Goal: Check status: Check status

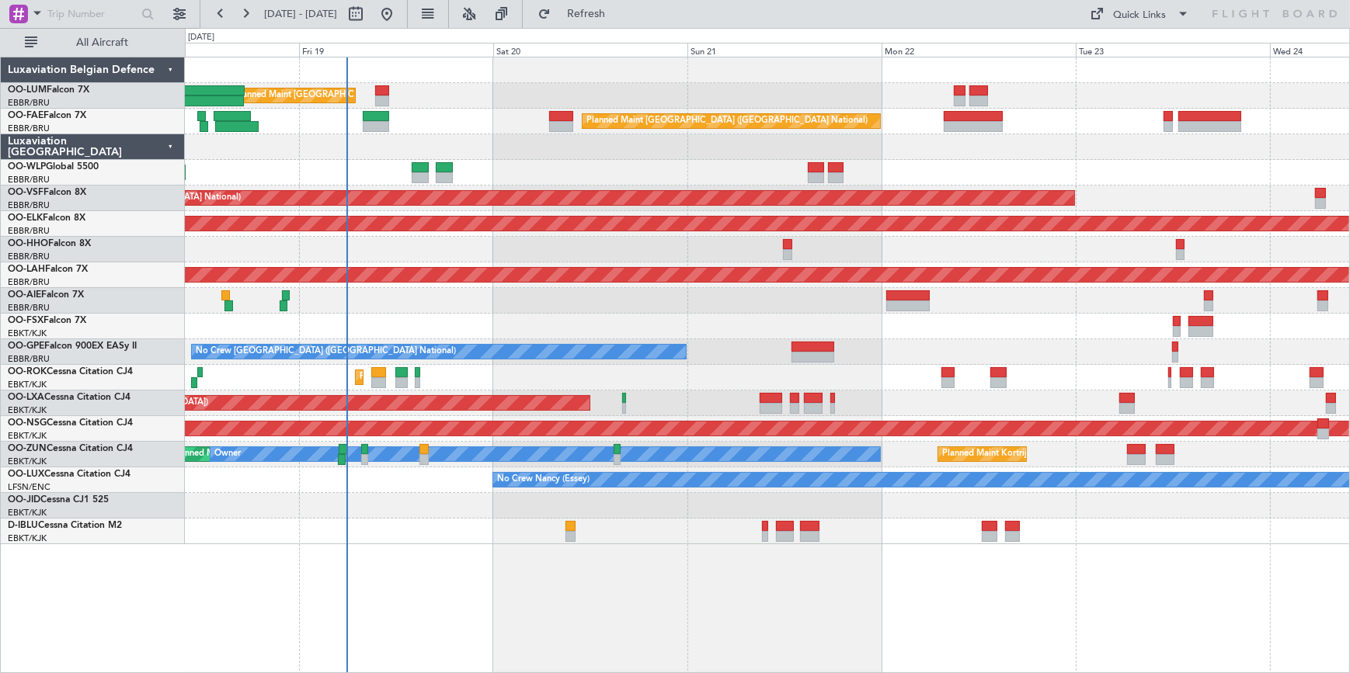
click at [414, 303] on div at bounding box center [767, 301] width 1164 height 26
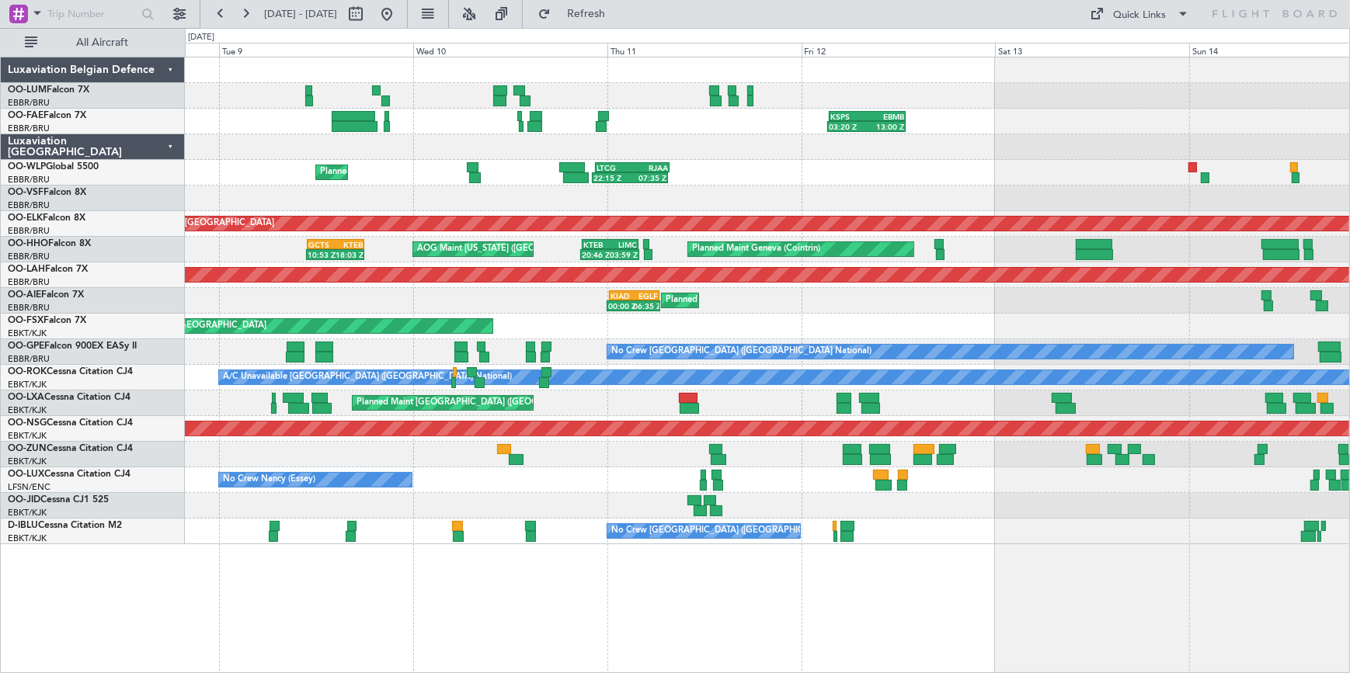
click at [1349, 2] on html "[DATE] - [DATE] Refresh Quick Links All Aircraft Unplanned Maint [GEOGRAPHIC_DA…" at bounding box center [675, 336] width 1350 height 673
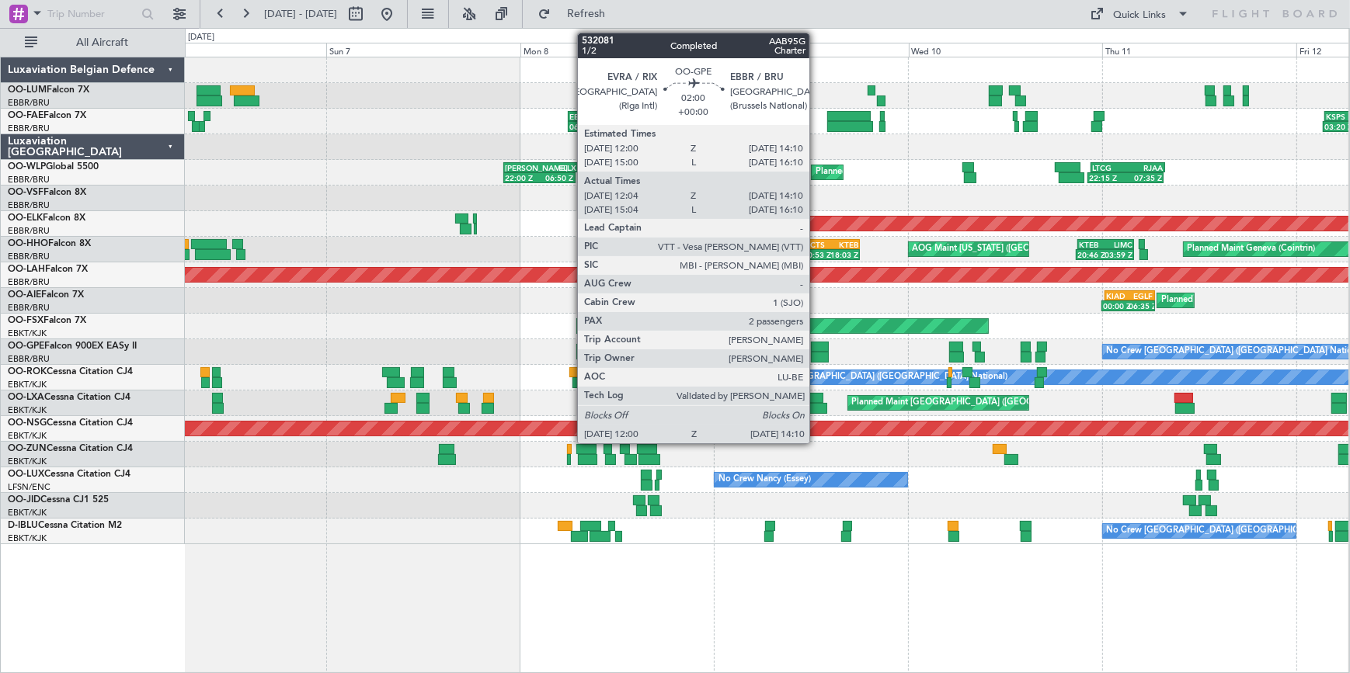
click at [816, 352] on div at bounding box center [820, 357] width 18 height 11
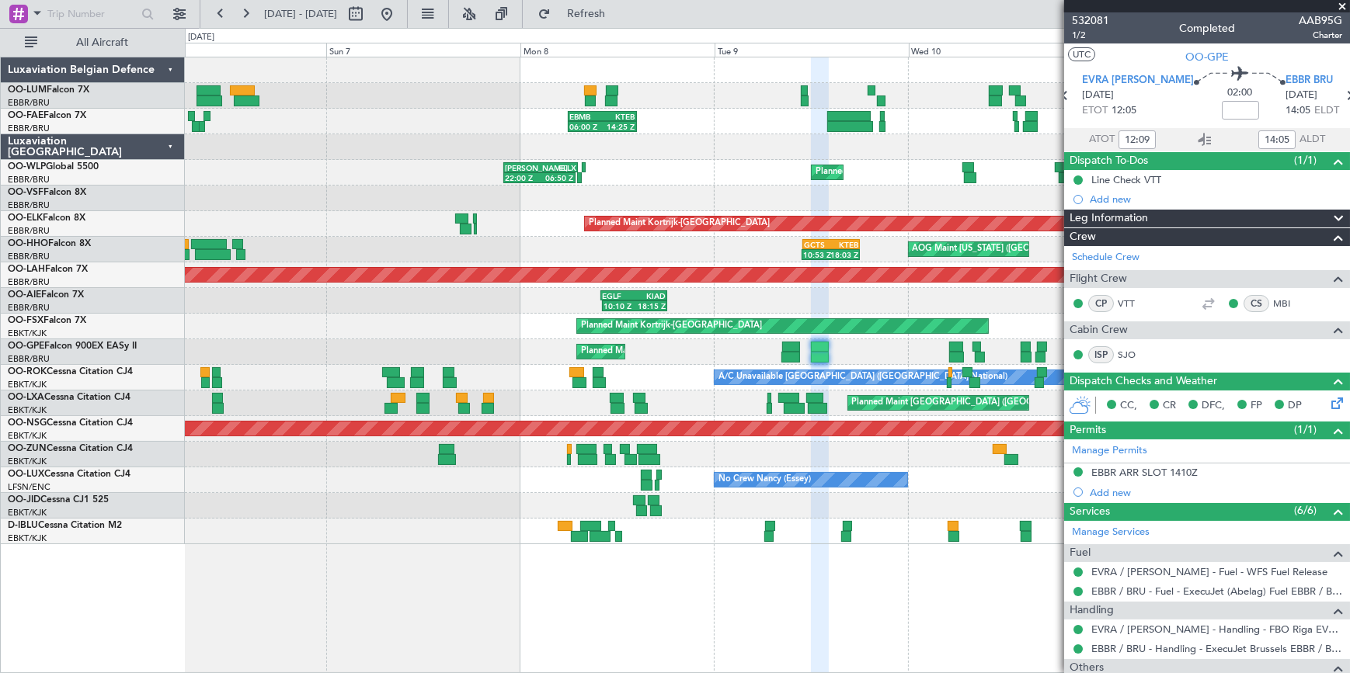
click at [1339, 5] on span at bounding box center [1342, 7] width 16 height 14
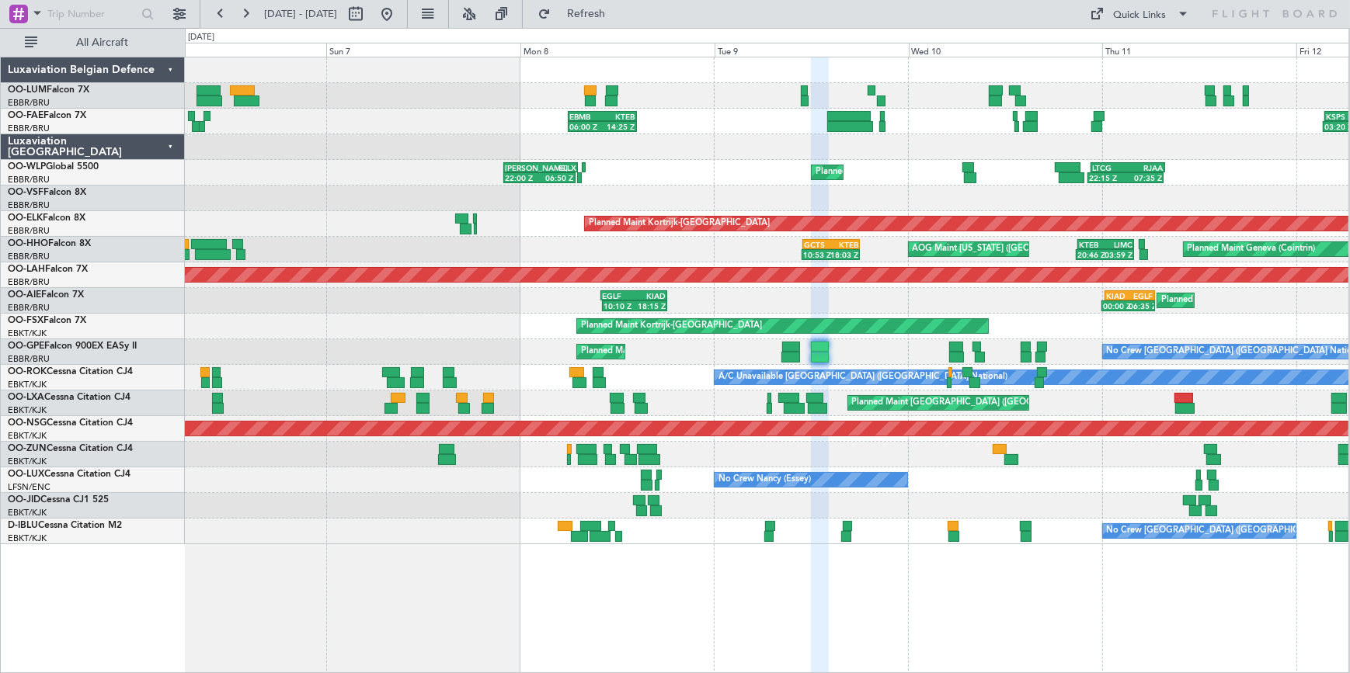
type input "0"
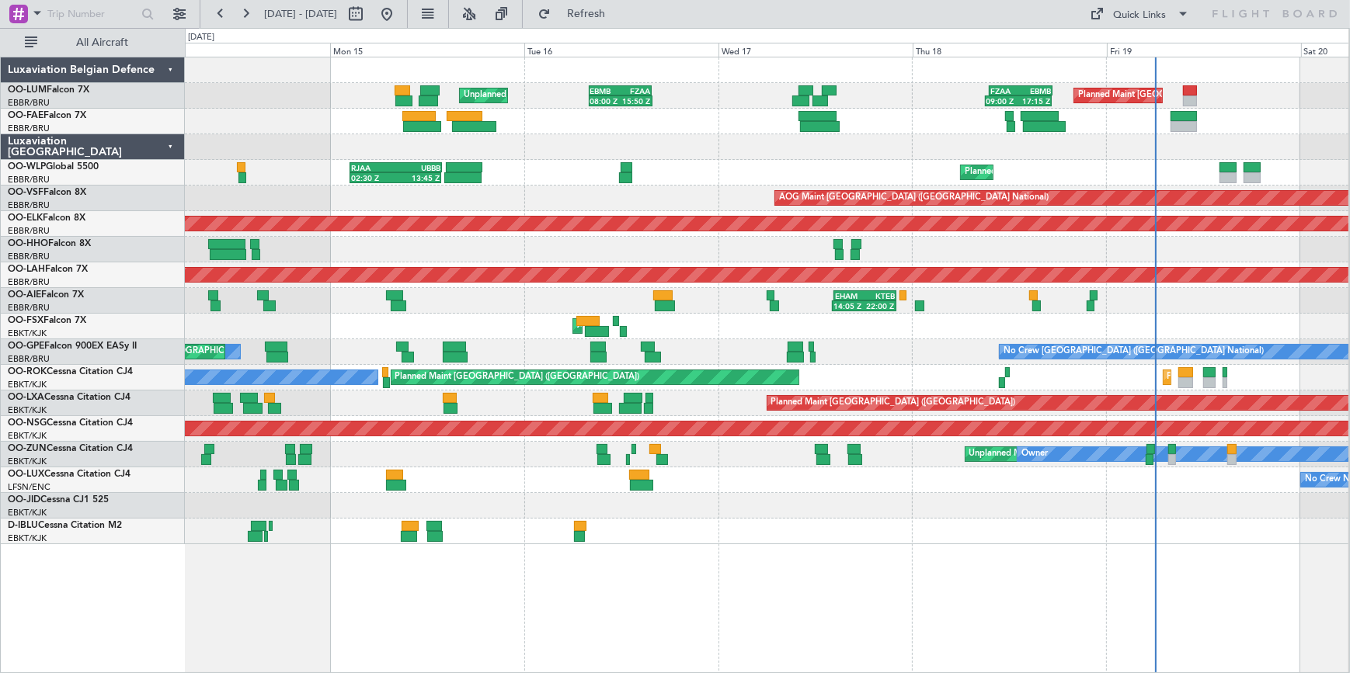
click at [0, 169] on html "[DATE] - [DATE] Refresh Quick Links All Aircraft Unplanned Maint [GEOGRAPHIC_DA…" at bounding box center [675, 336] width 1350 height 673
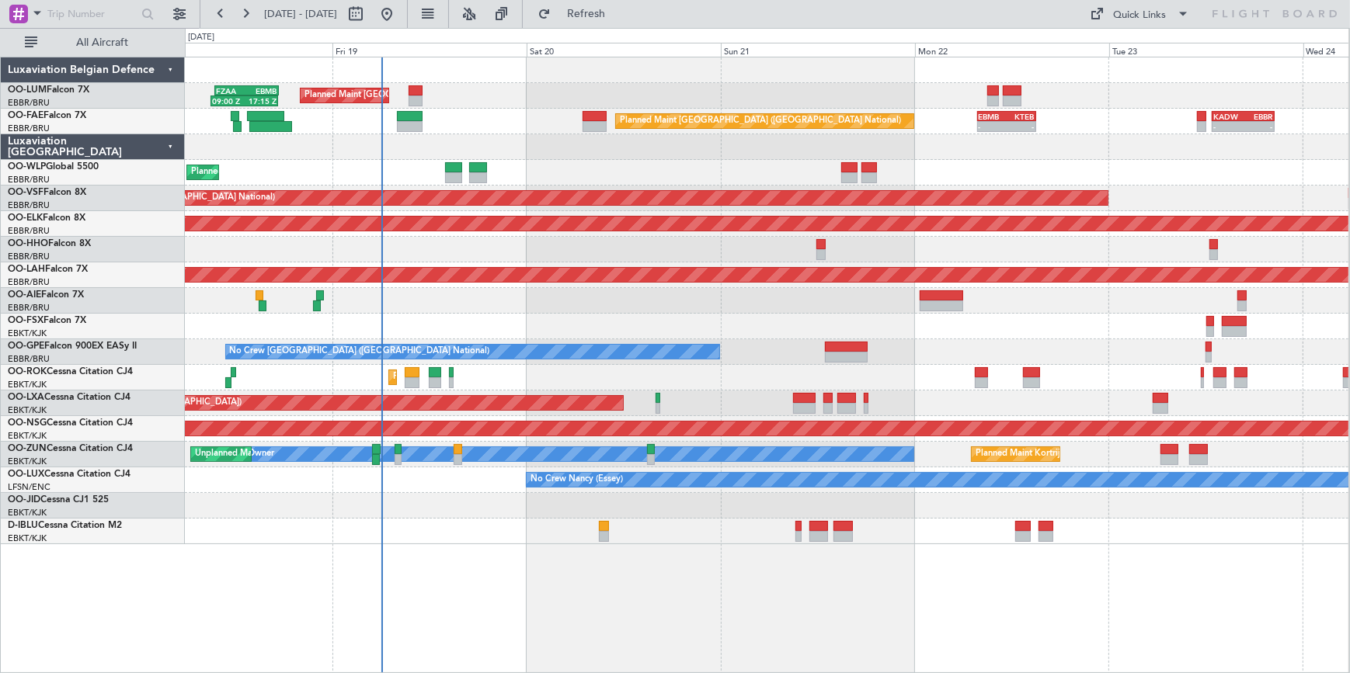
click at [506, 246] on div at bounding box center [766, 250] width 1163 height 26
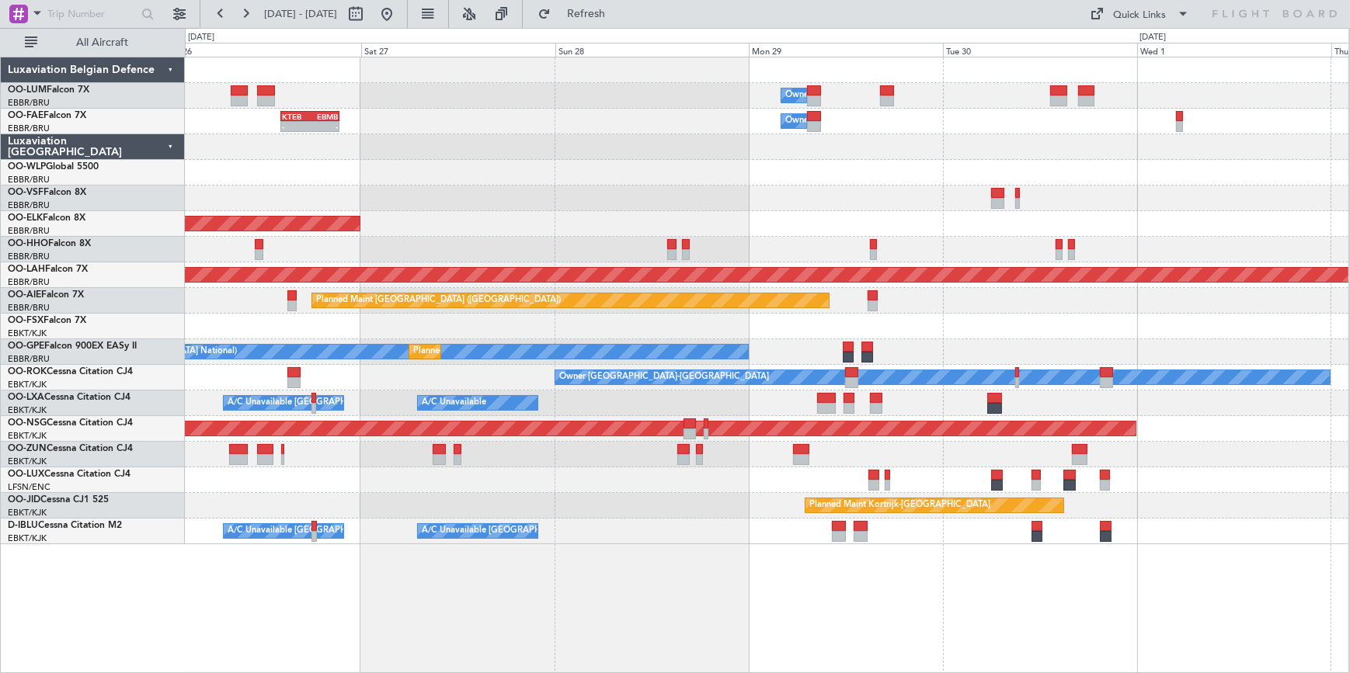
click at [0, 161] on html "[DATE] - [DATE] Refresh Quick Links All Aircraft Owner [GEOGRAPHIC_DATA] - - KT…" at bounding box center [675, 336] width 1350 height 673
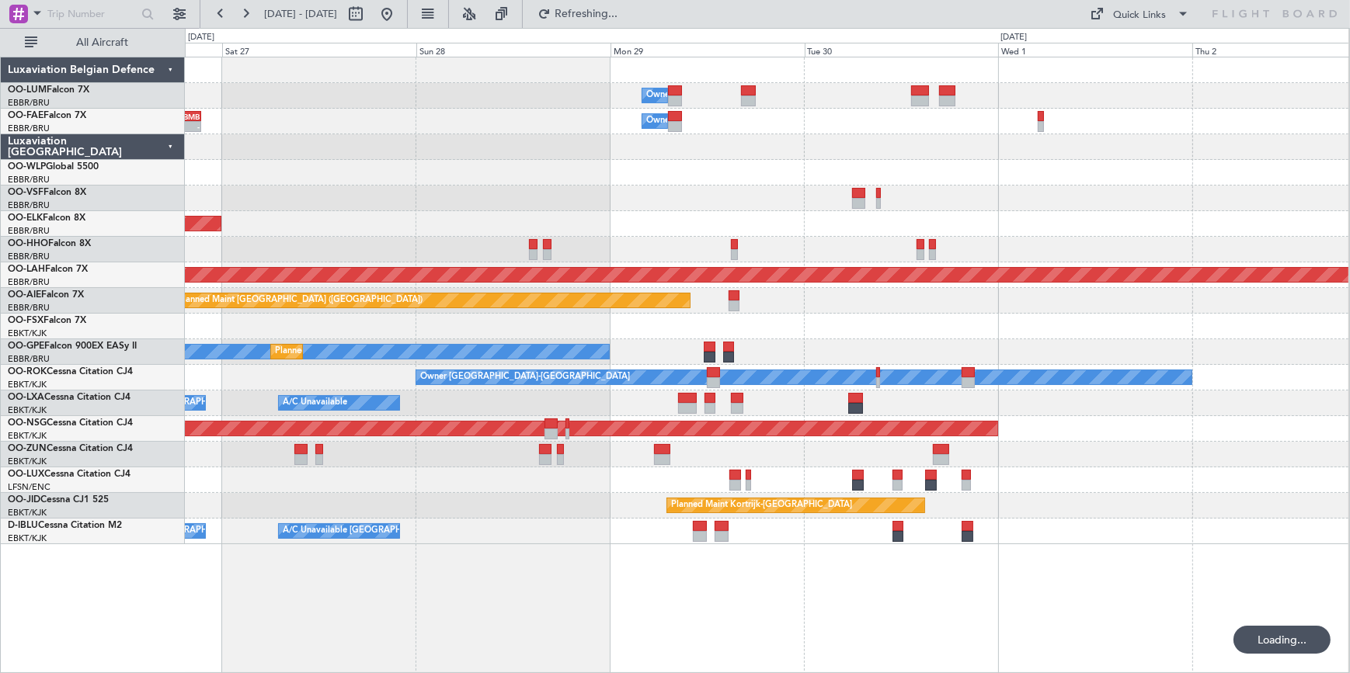
click at [875, 225] on div "Planned Maint Kortrijk-[GEOGRAPHIC_DATA]" at bounding box center [766, 224] width 1163 height 26
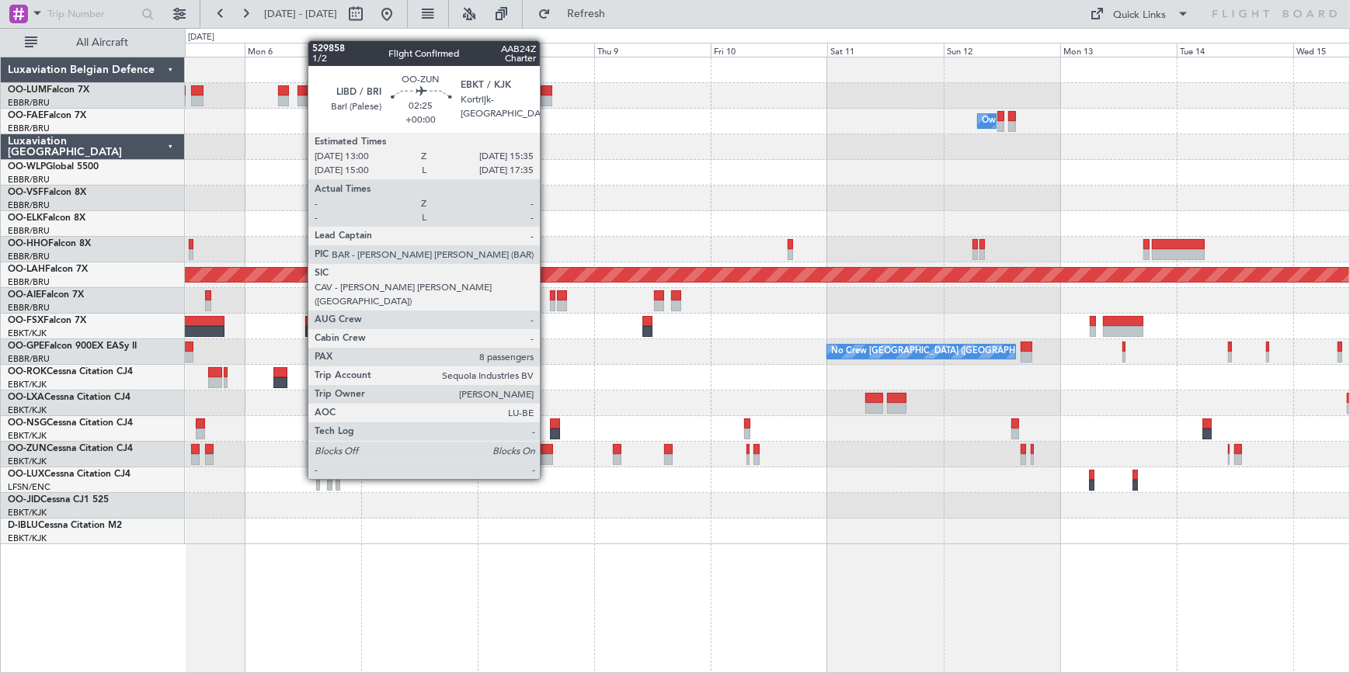
click at [547, 450] on div at bounding box center [546, 449] width 13 height 11
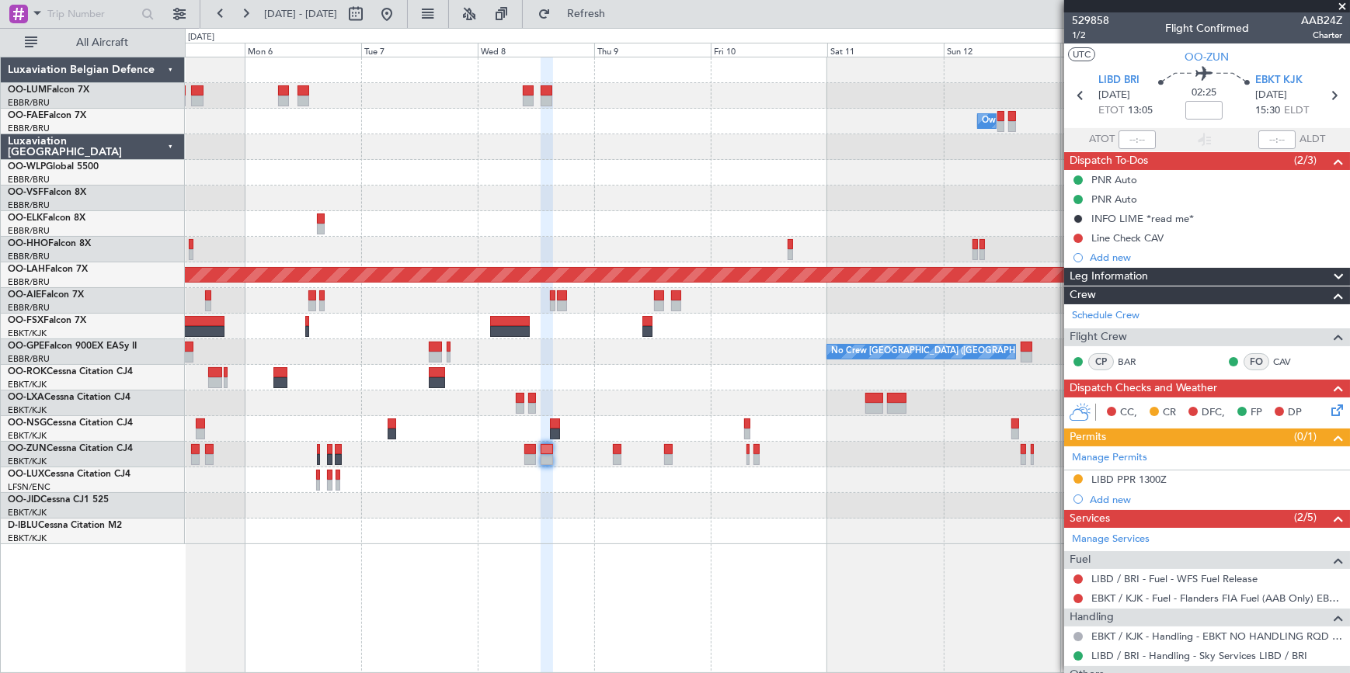
click at [1345, 6] on span at bounding box center [1342, 7] width 16 height 14
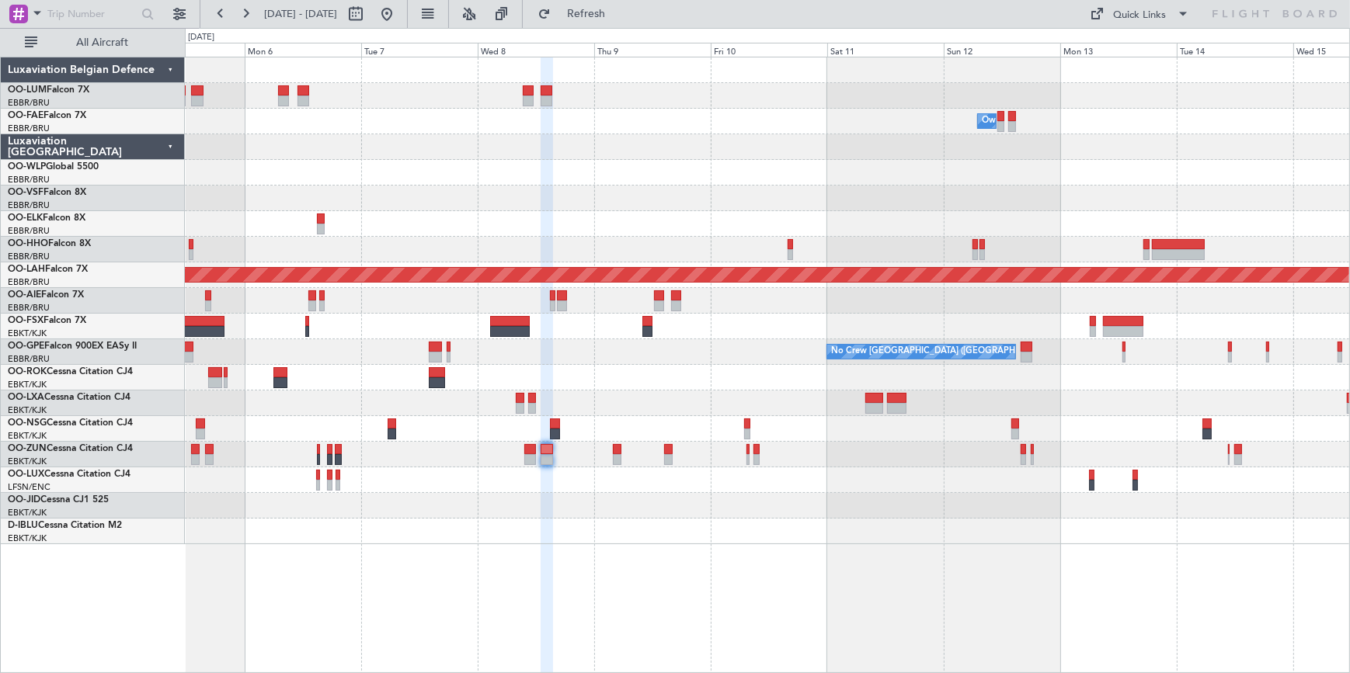
type input "0"
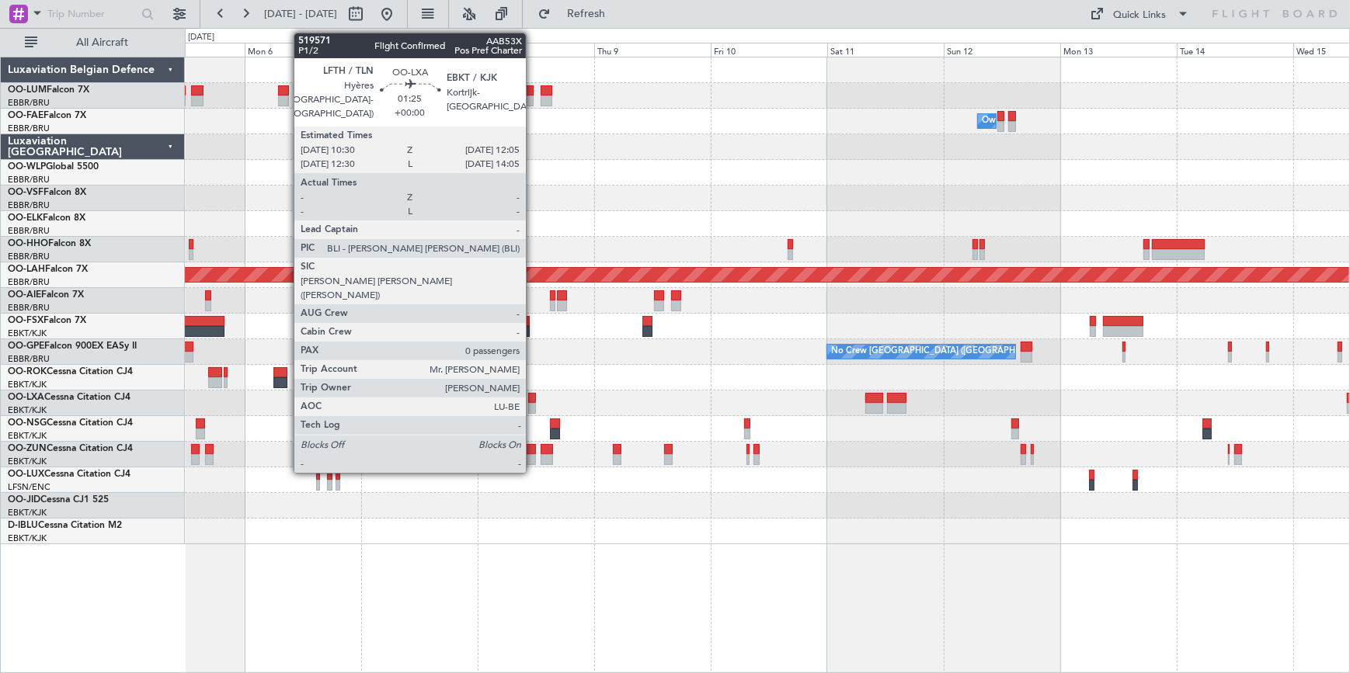
click at [533, 403] on div at bounding box center [532, 408] width 8 height 11
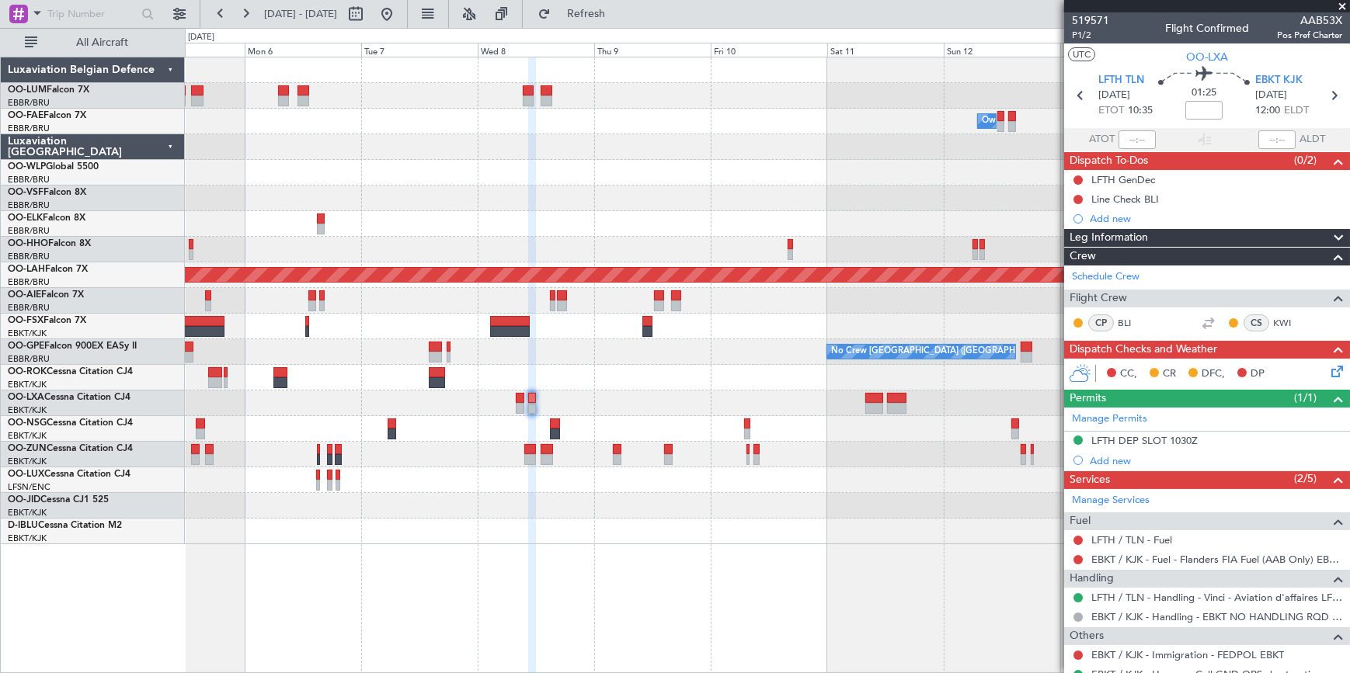
click at [1343, 6] on span at bounding box center [1342, 7] width 16 height 14
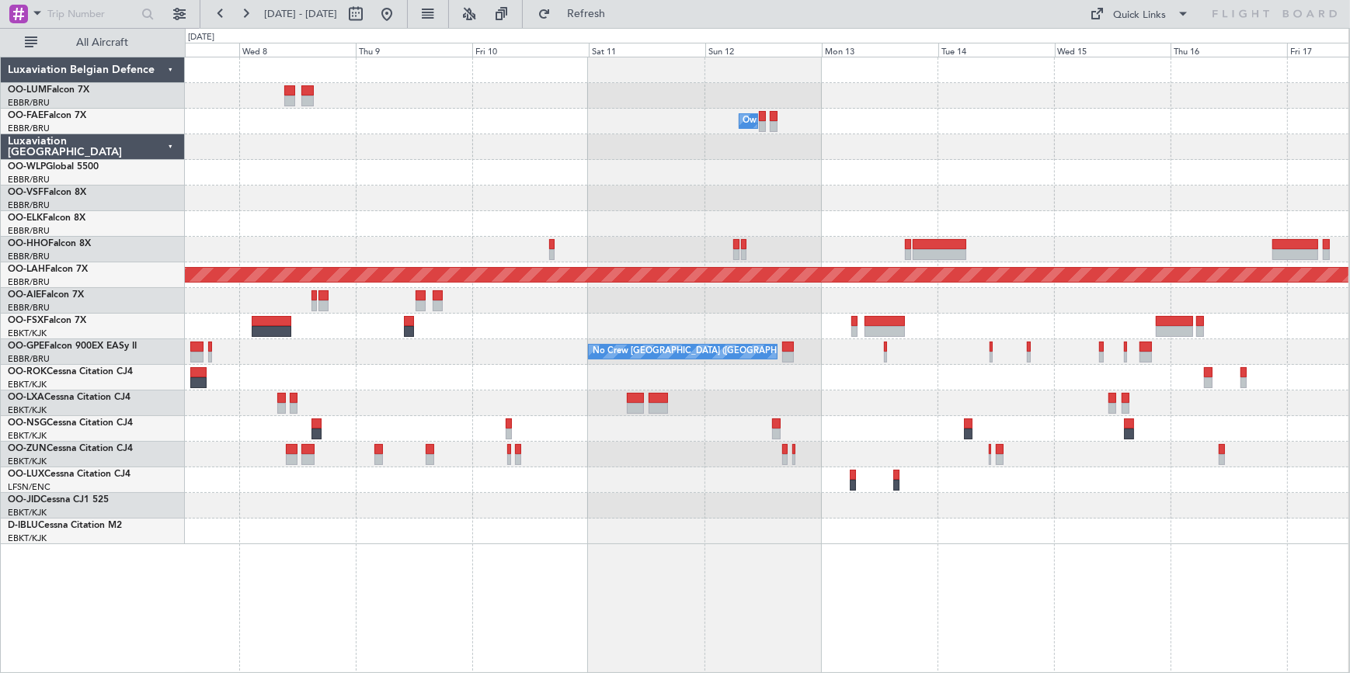
click at [0, 15] on html "[DATE] - [DATE] Refresh Quick Links All Aircraft Owner [GEOGRAPHIC_DATA] Planne…" at bounding box center [675, 336] width 1350 height 673
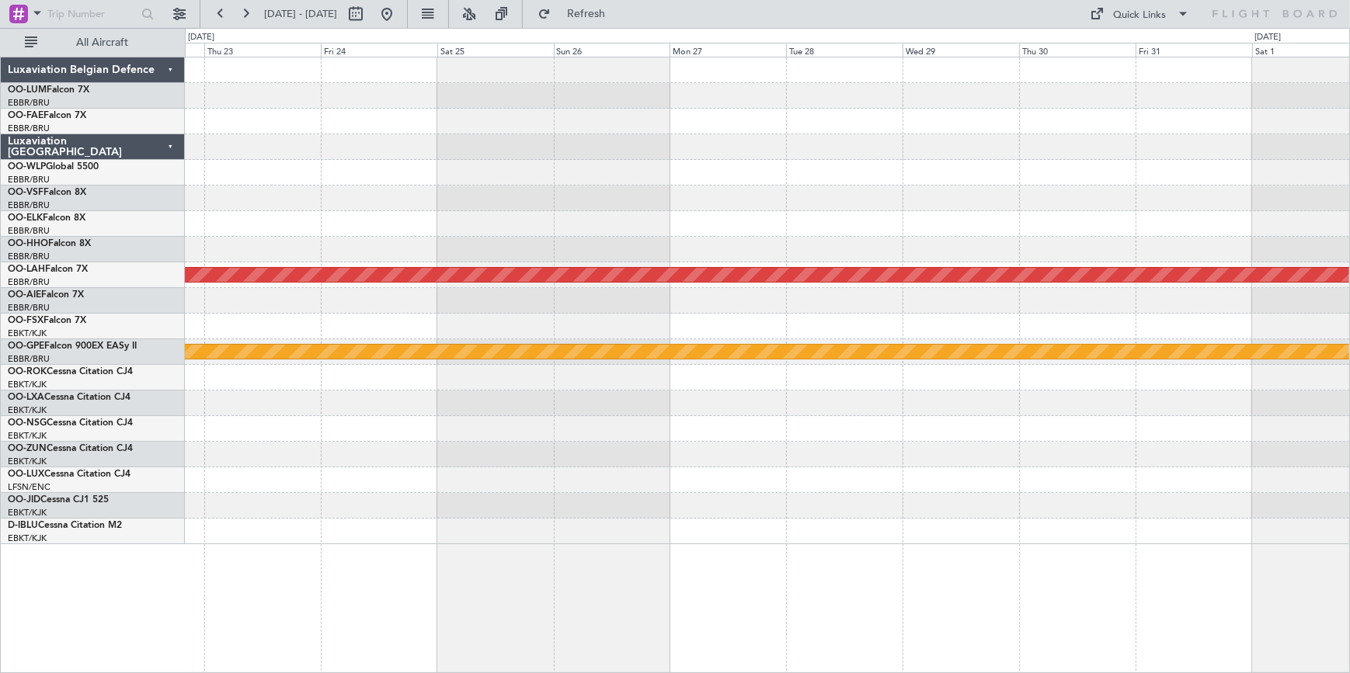
click at [0, 29] on html "[DATE] - [DATE] Refresh Quick Links All Aircraft Planned [GEOGRAPHIC_DATA][PERS…" at bounding box center [675, 336] width 1350 height 673
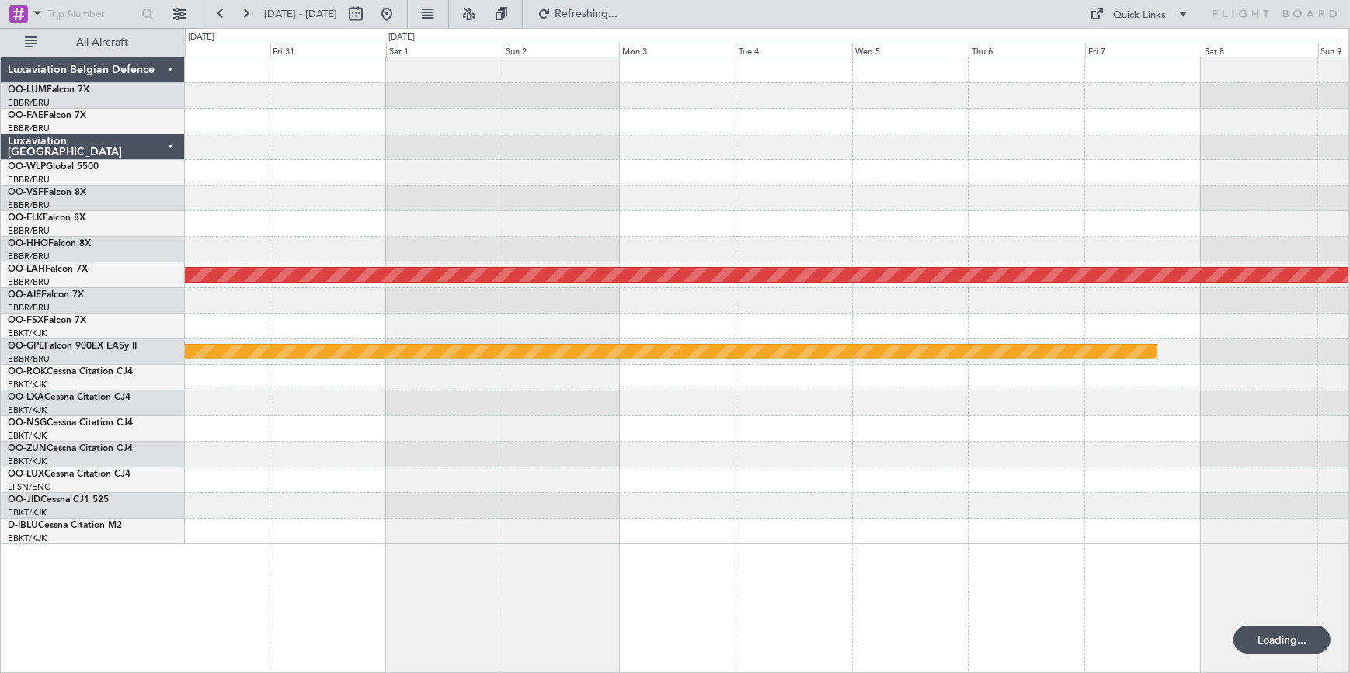
click at [585, 182] on div "Planned Maint [PERSON_NAME]-[GEOGRAPHIC_DATA][PERSON_NAME] ([GEOGRAPHIC_DATA][P…" at bounding box center [766, 300] width 1163 height 487
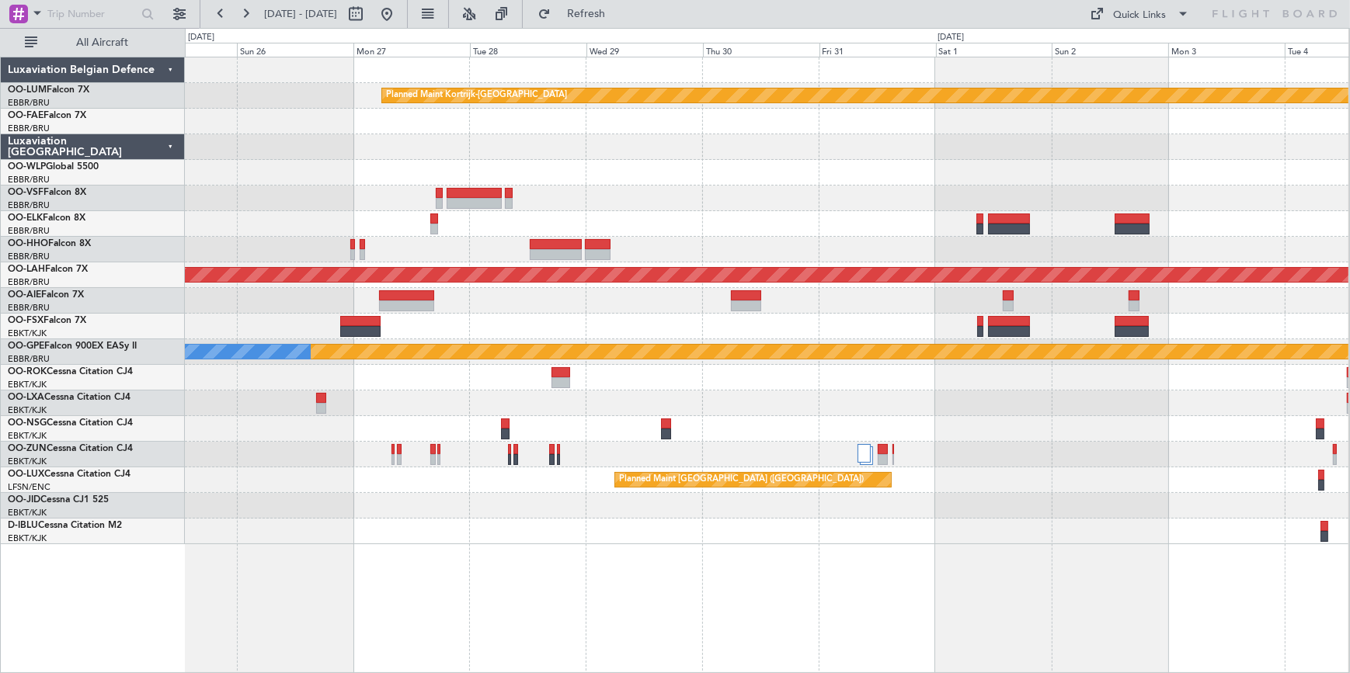
click at [1349, 90] on html "[DATE] - [DATE] Refresh Quick Links All Aircraft Planned Maint [GEOGRAPHIC_DATA…" at bounding box center [675, 336] width 1350 height 673
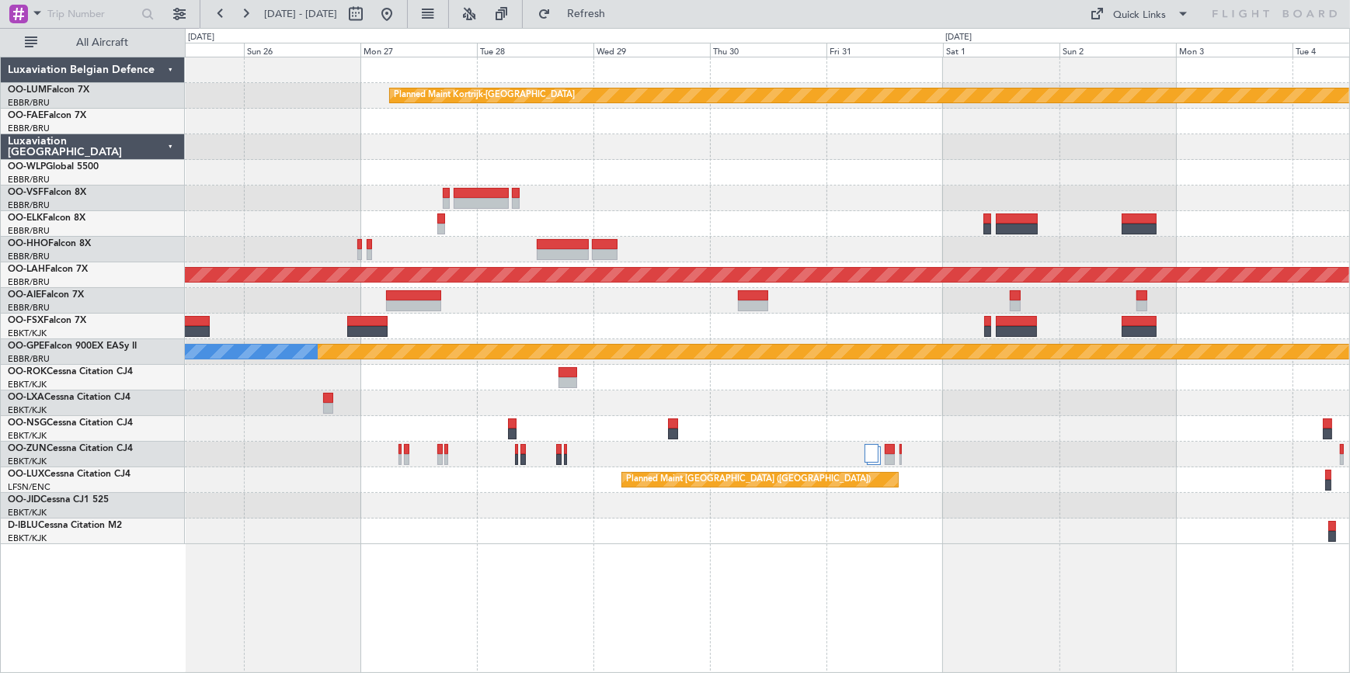
click at [1349, 217] on html "[DATE] - [DATE] Refresh Quick Links All Aircraft Planned Maint [GEOGRAPHIC_DATA…" at bounding box center [675, 336] width 1350 height 673
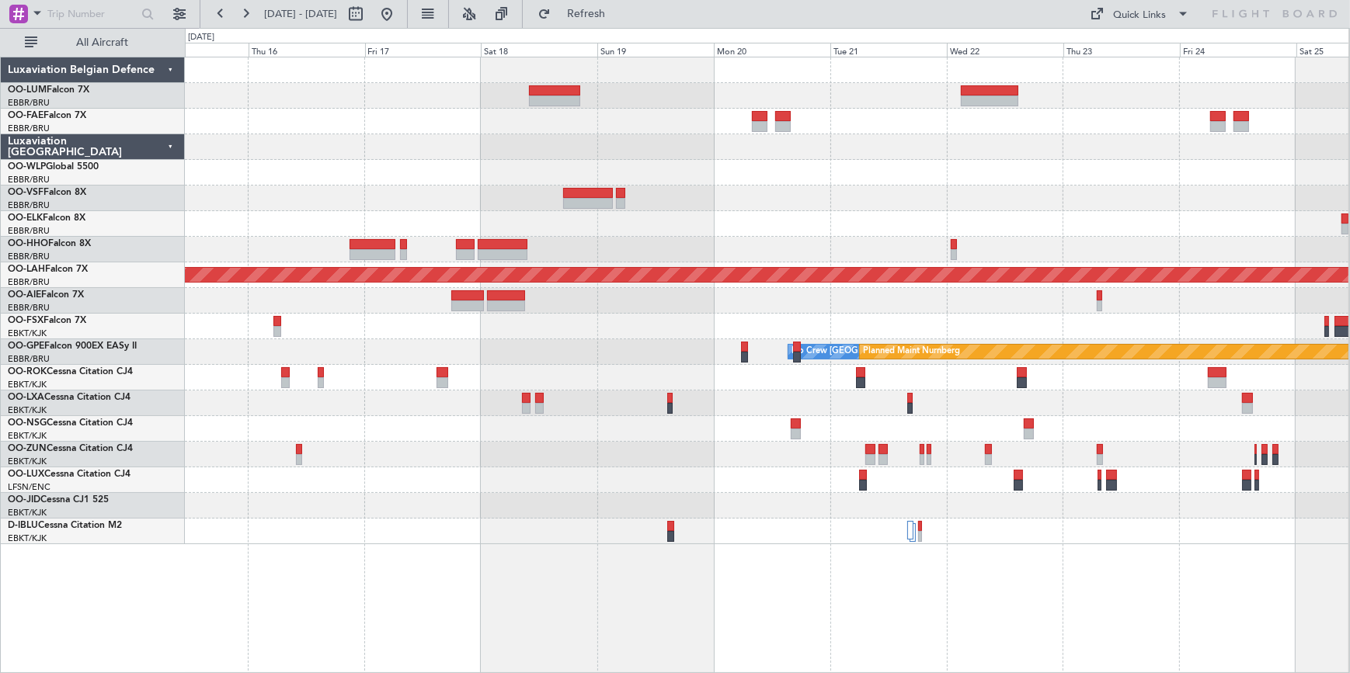
click at [461, 208] on div "Planned Maint Kortrijk-[GEOGRAPHIC_DATA] Planned [GEOGRAPHIC_DATA][PERSON_NAME]…" at bounding box center [766, 300] width 1163 height 487
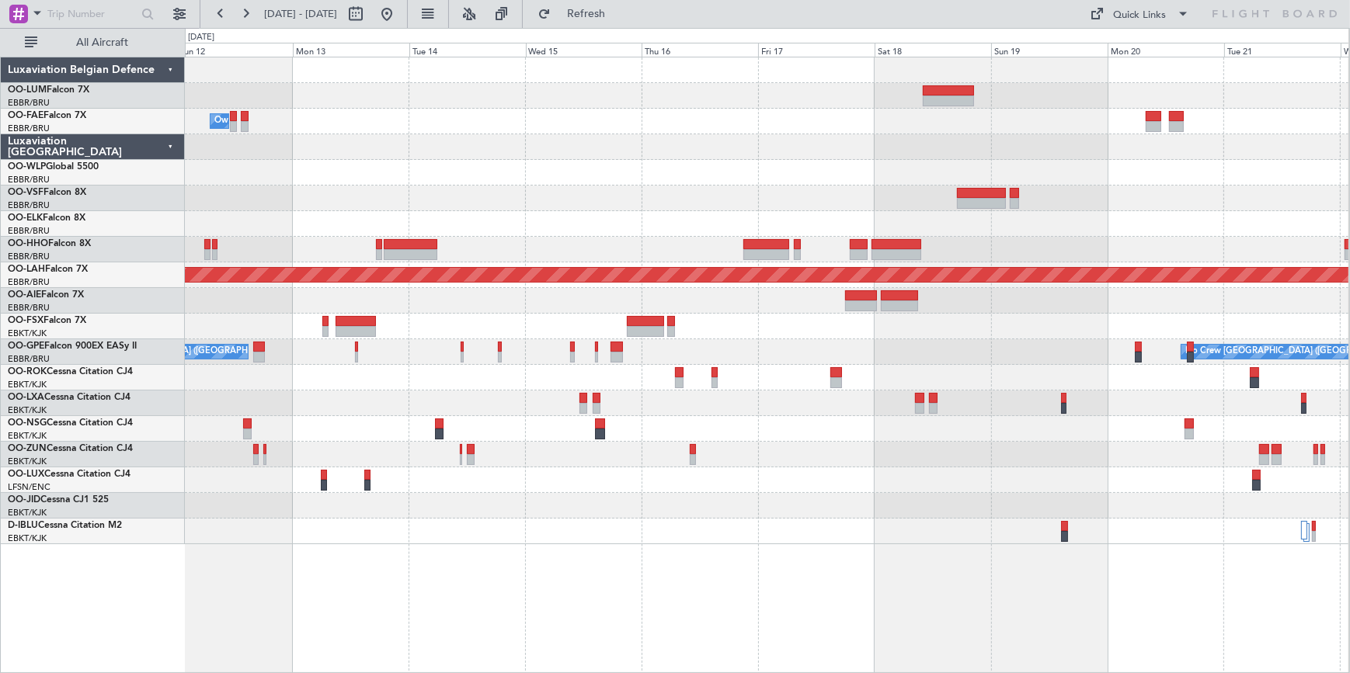
click at [808, 443] on div "Owner Melsbroek Air Base Planned [GEOGRAPHIC_DATA][PERSON_NAME]-[GEOGRAPHIC_DAT…" at bounding box center [766, 300] width 1163 height 487
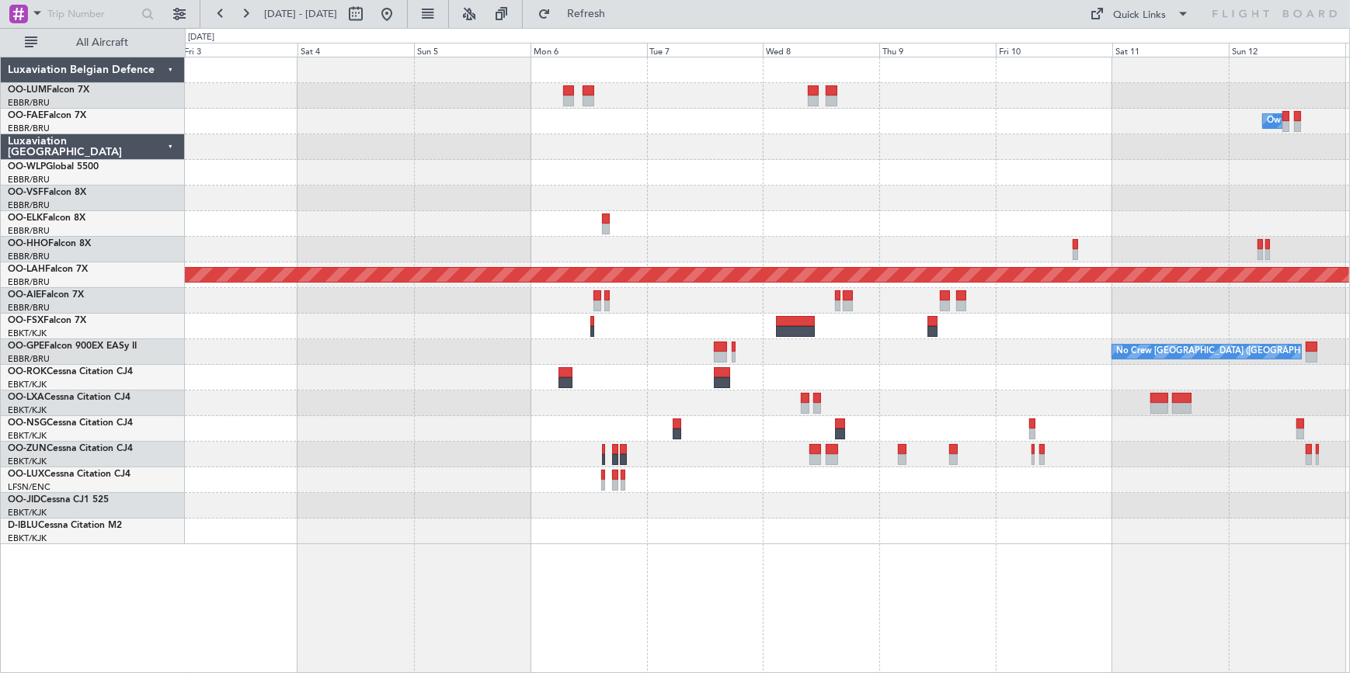
click at [1349, 162] on html "[DATE] - [DATE] Refresh Quick Links All Aircraft Owner [GEOGRAPHIC_DATA] Planne…" at bounding box center [675, 336] width 1350 height 673
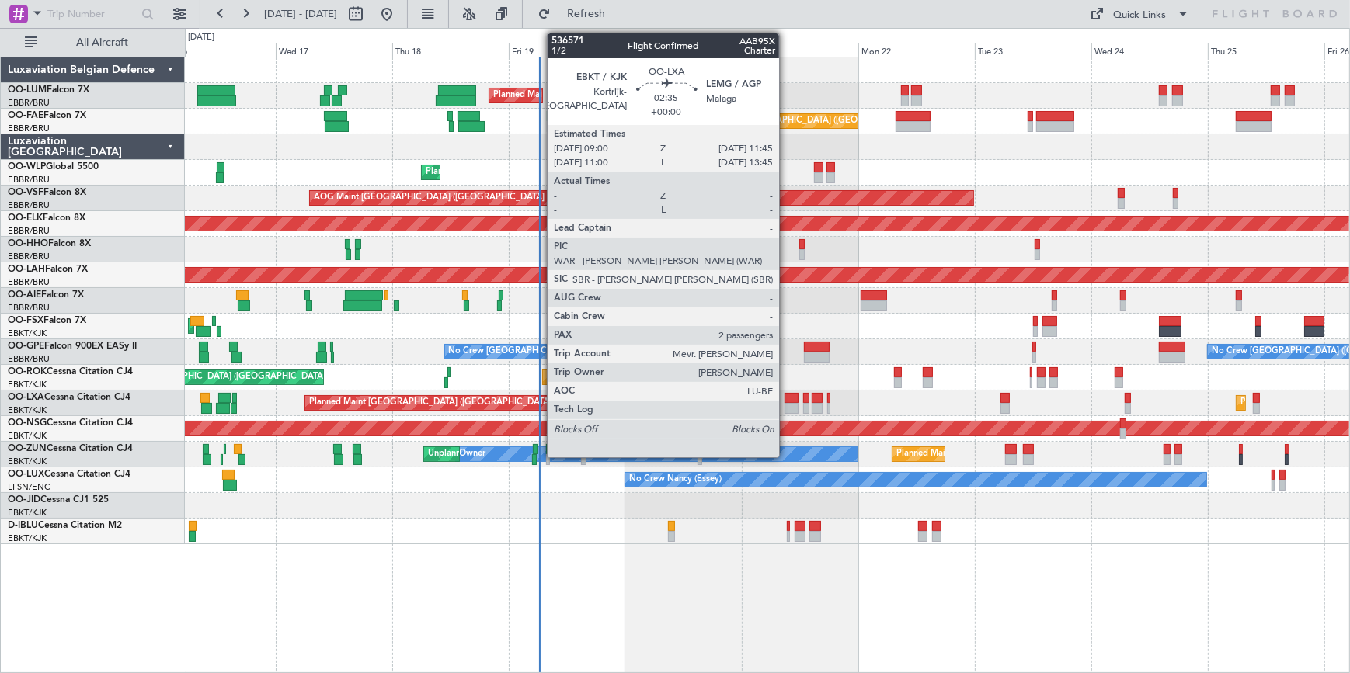
click at [786, 404] on div at bounding box center [791, 408] width 14 height 11
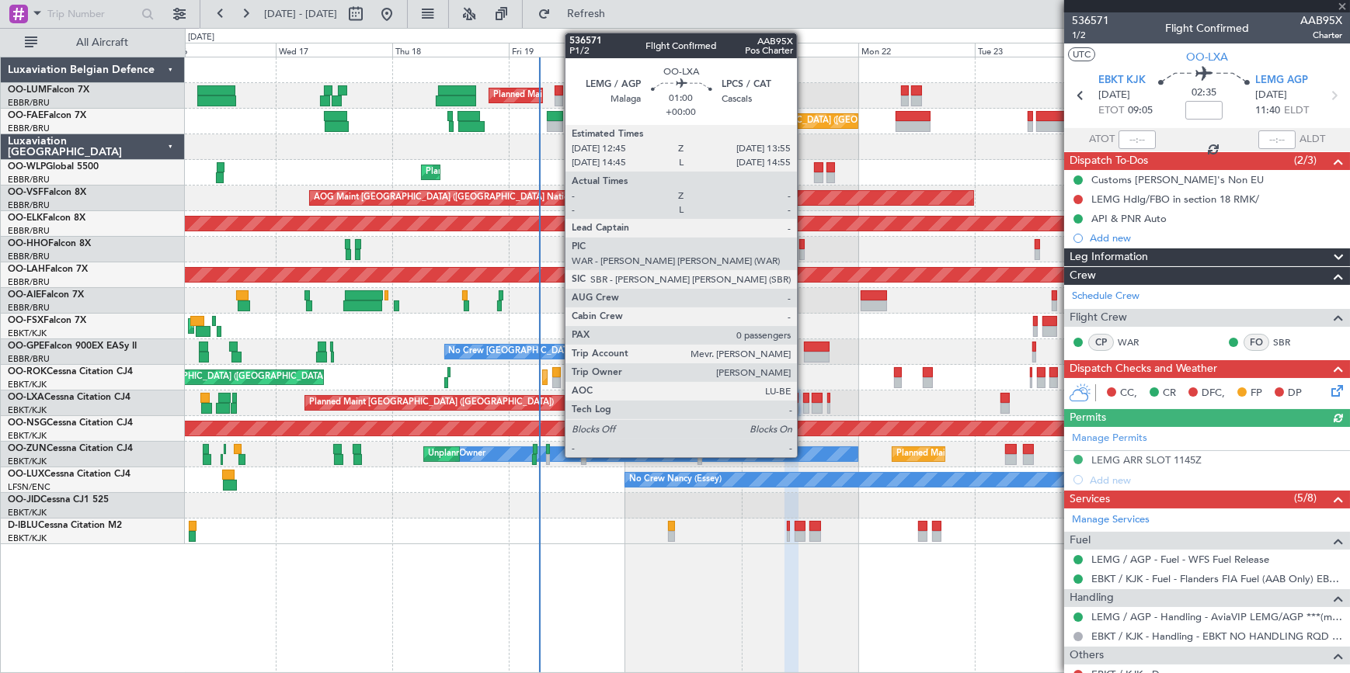
click at [804, 404] on div at bounding box center [806, 408] width 6 height 11
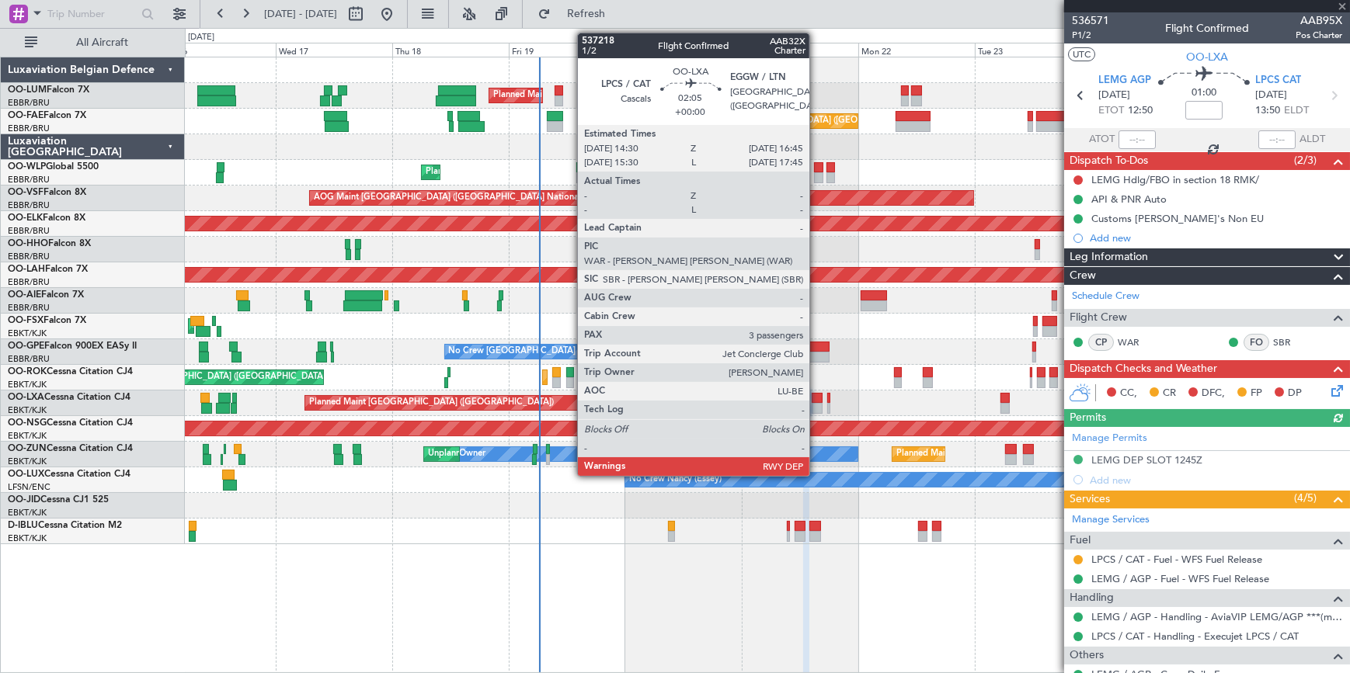
click at [816, 404] on div at bounding box center [818, 408] width 12 height 11
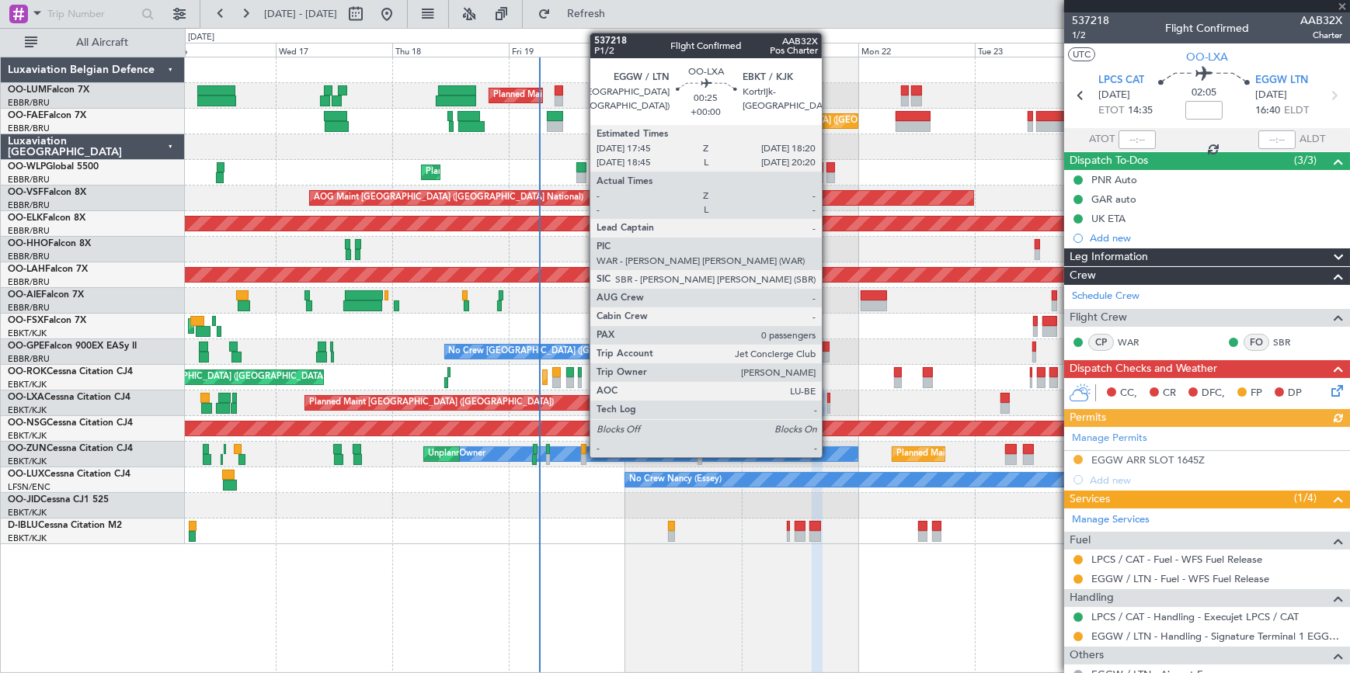
click at [829, 399] on div at bounding box center [828, 398] width 3 height 11
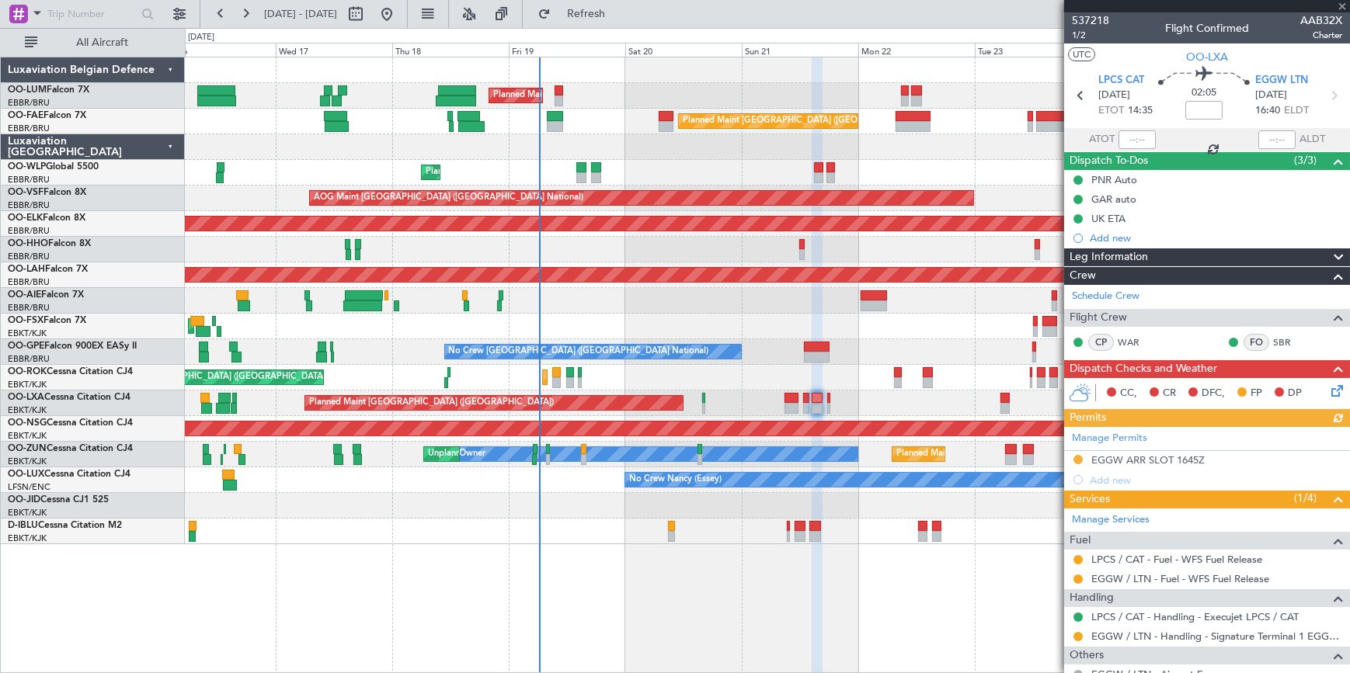
type input "0"
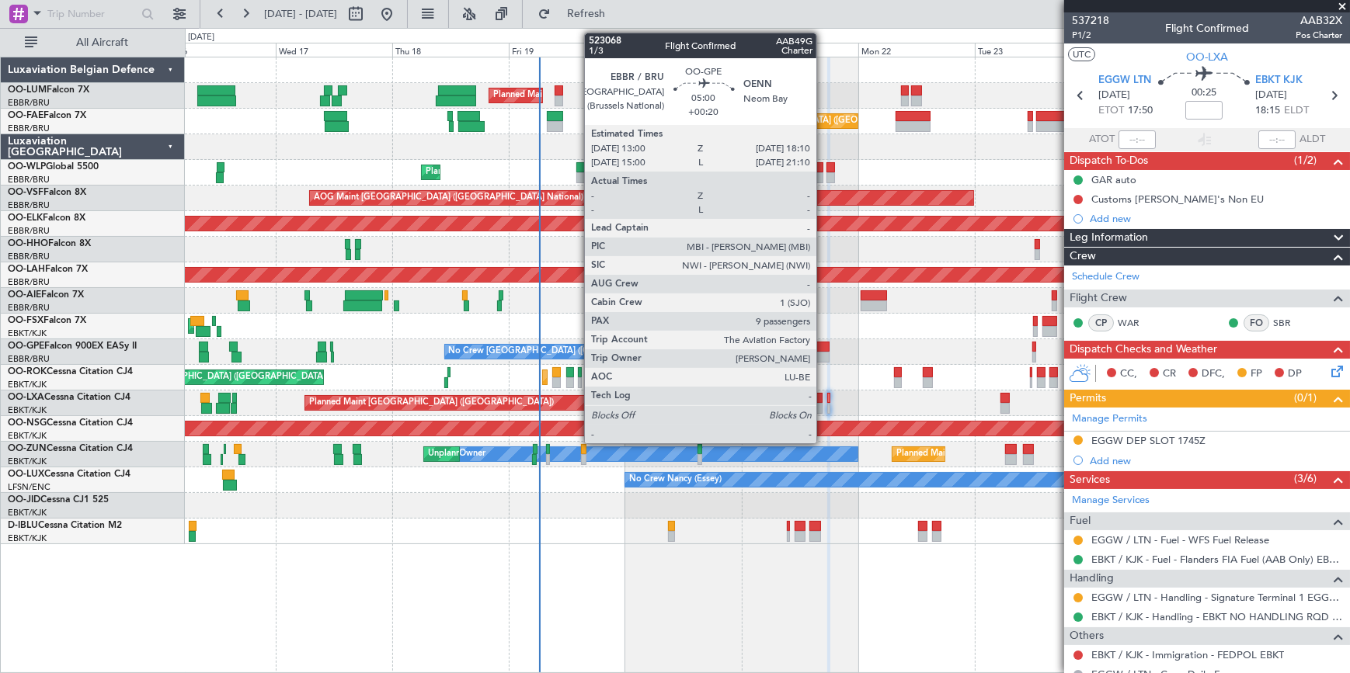
click at [823, 346] on div at bounding box center [817, 347] width 26 height 11
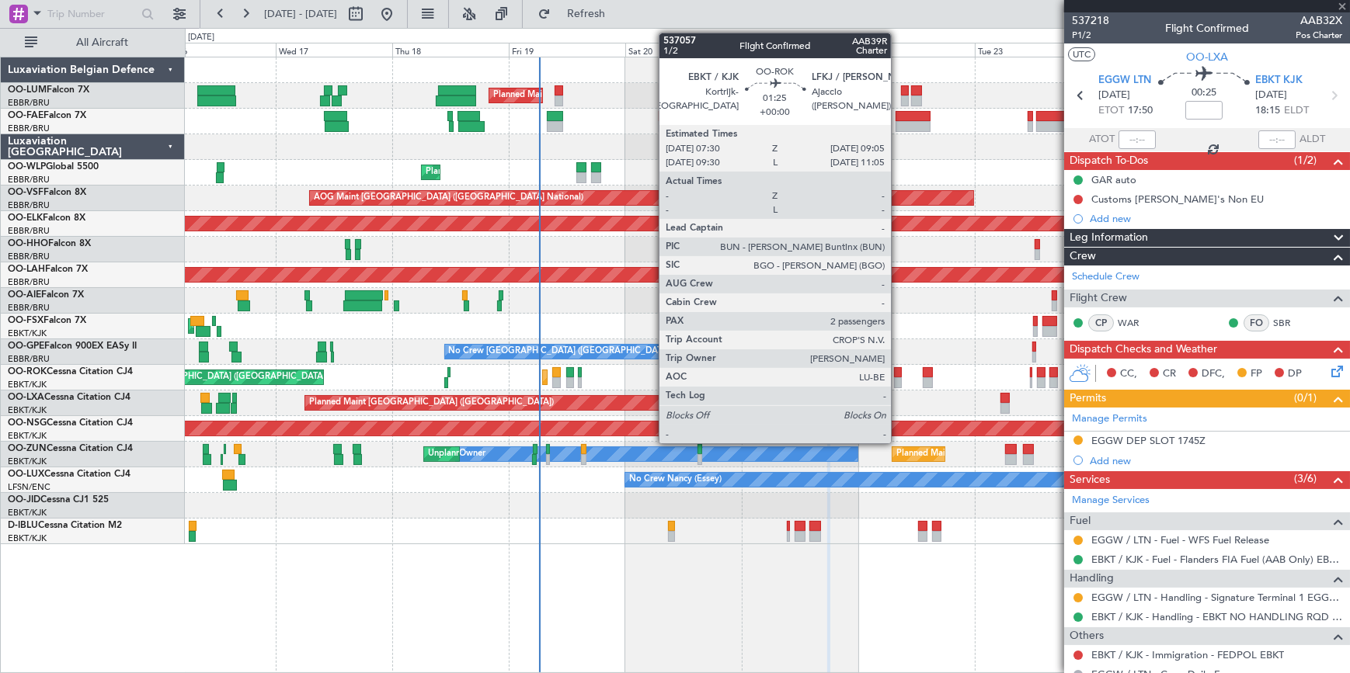
type input "+00:20"
type input "9"
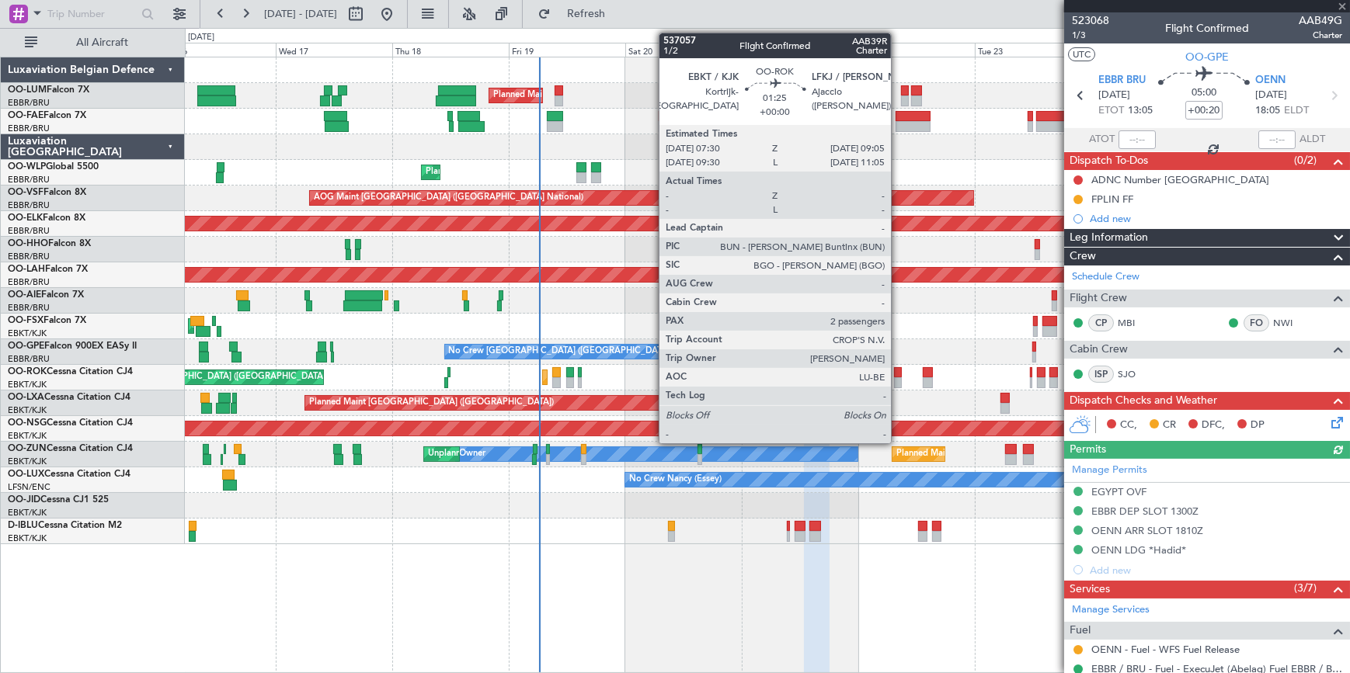
click at [898, 377] on div at bounding box center [898, 382] width 8 height 11
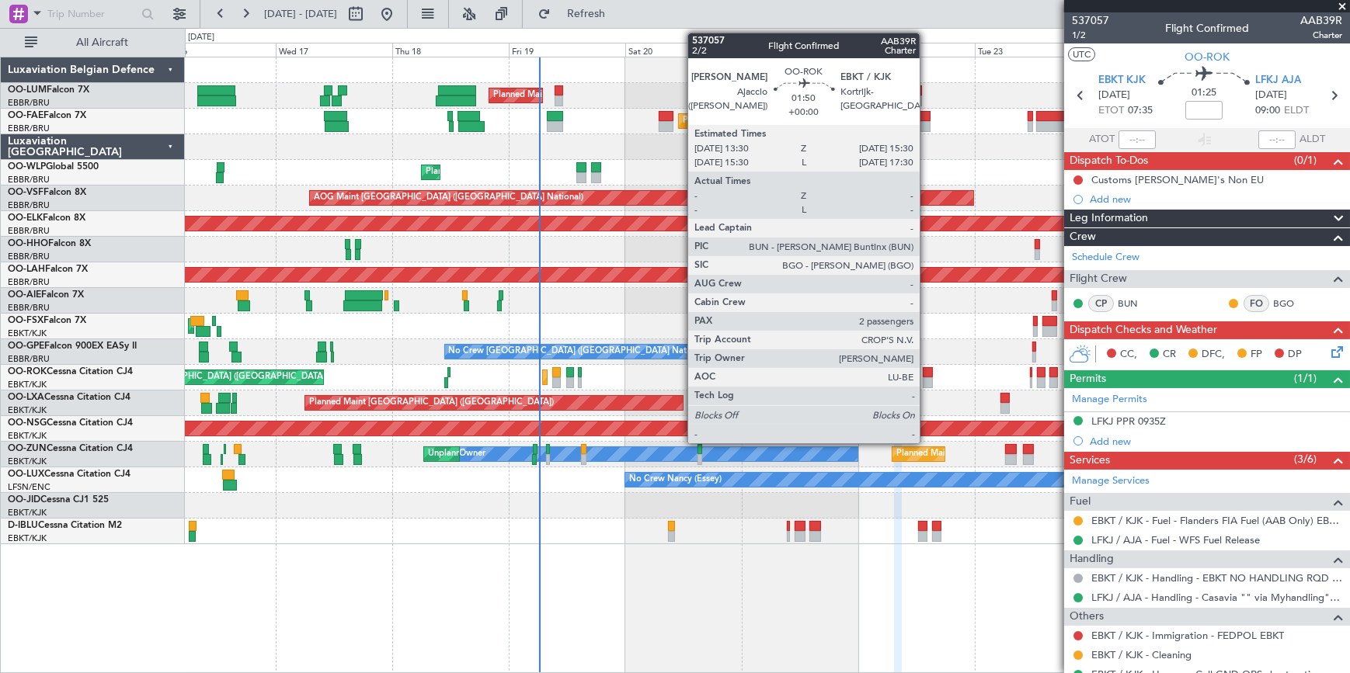
click at [926, 376] on div at bounding box center [928, 372] width 10 height 11
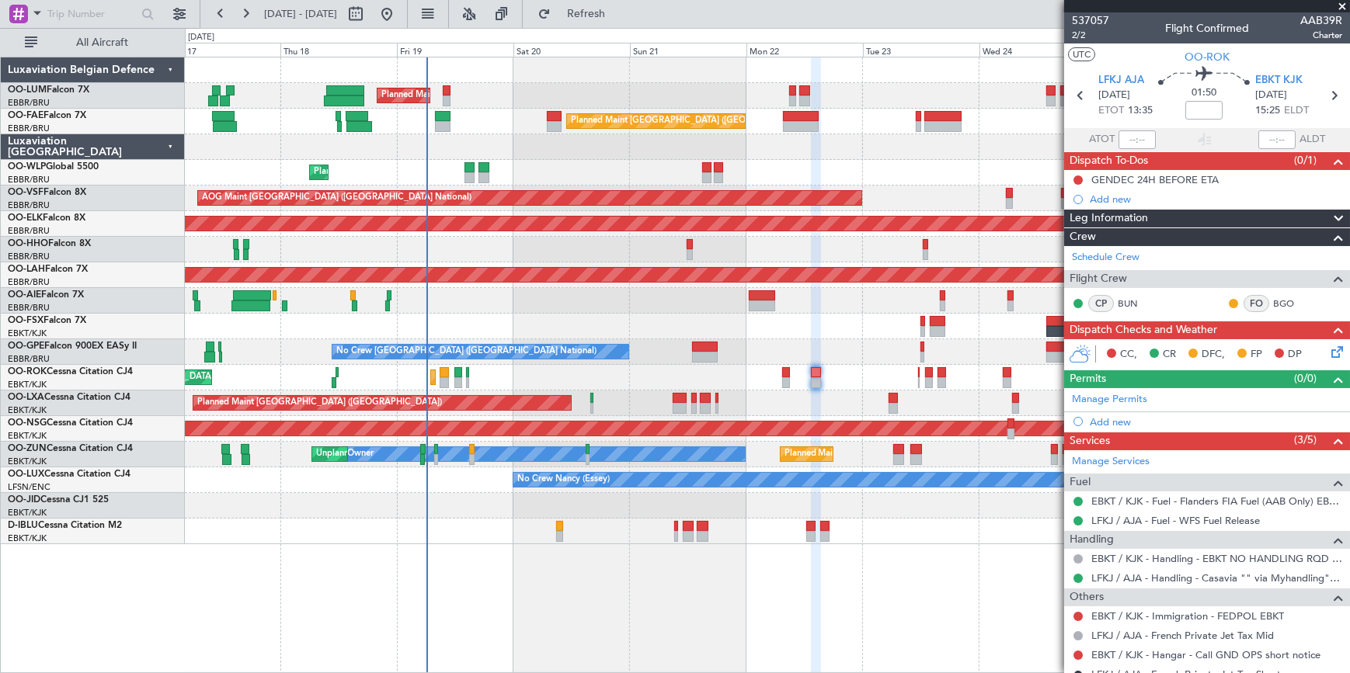
click at [815, 398] on div "Planned Maint [GEOGRAPHIC_DATA] ([GEOGRAPHIC_DATA]) Planned Maint [GEOGRAPHIC_D…" at bounding box center [766, 404] width 1163 height 26
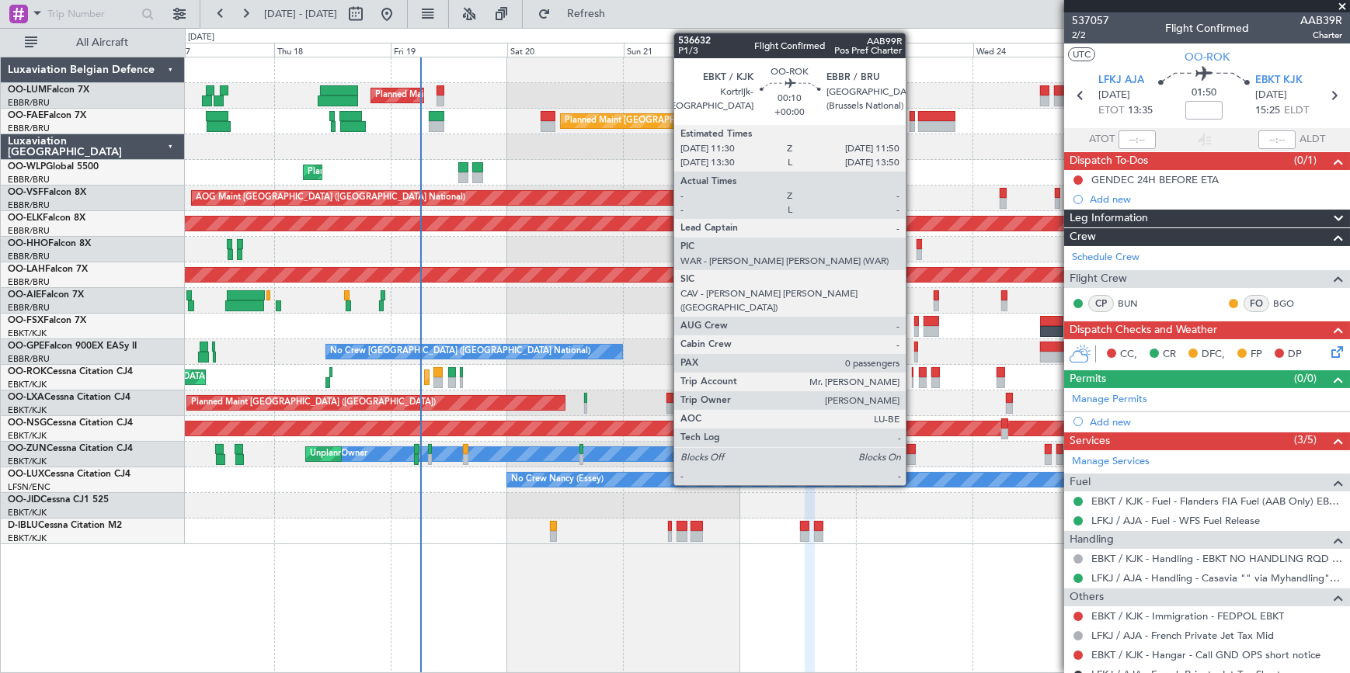
click at [912, 374] on div at bounding box center [913, 372] width 2 height 11
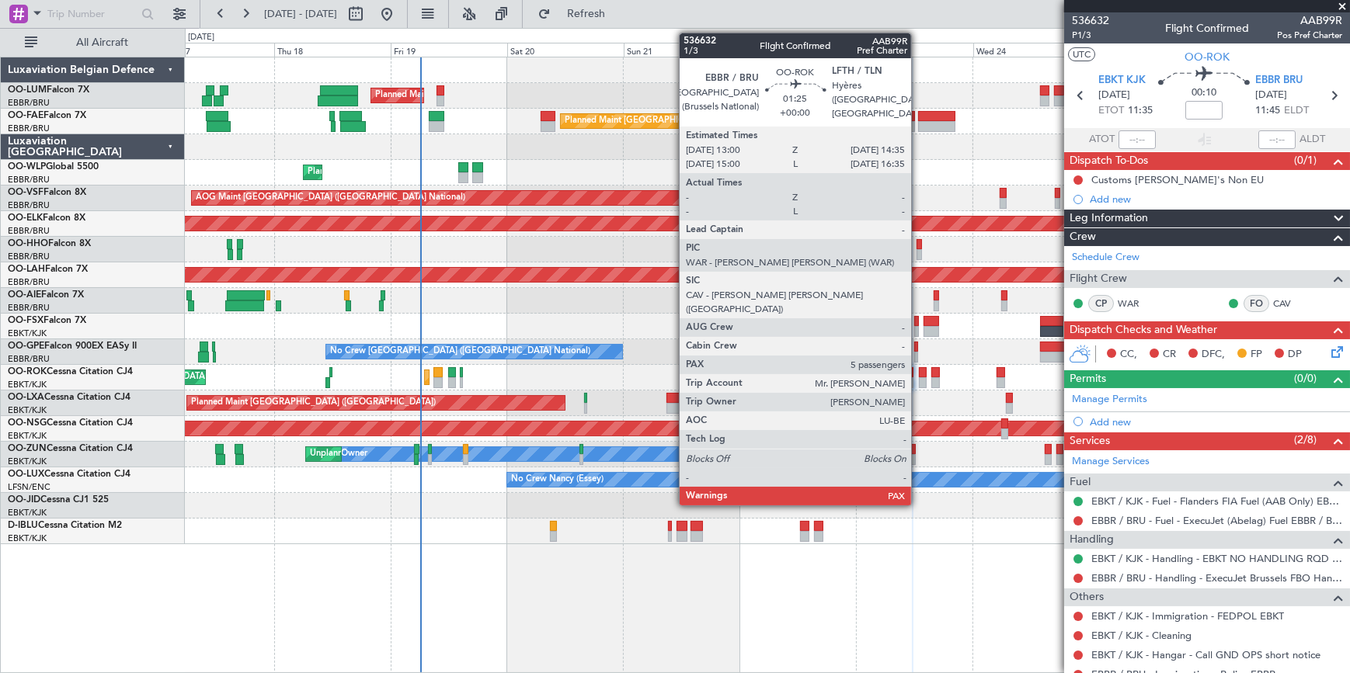
click at [919, 372] on div at bounding box center [923, 372] width 8 height 11
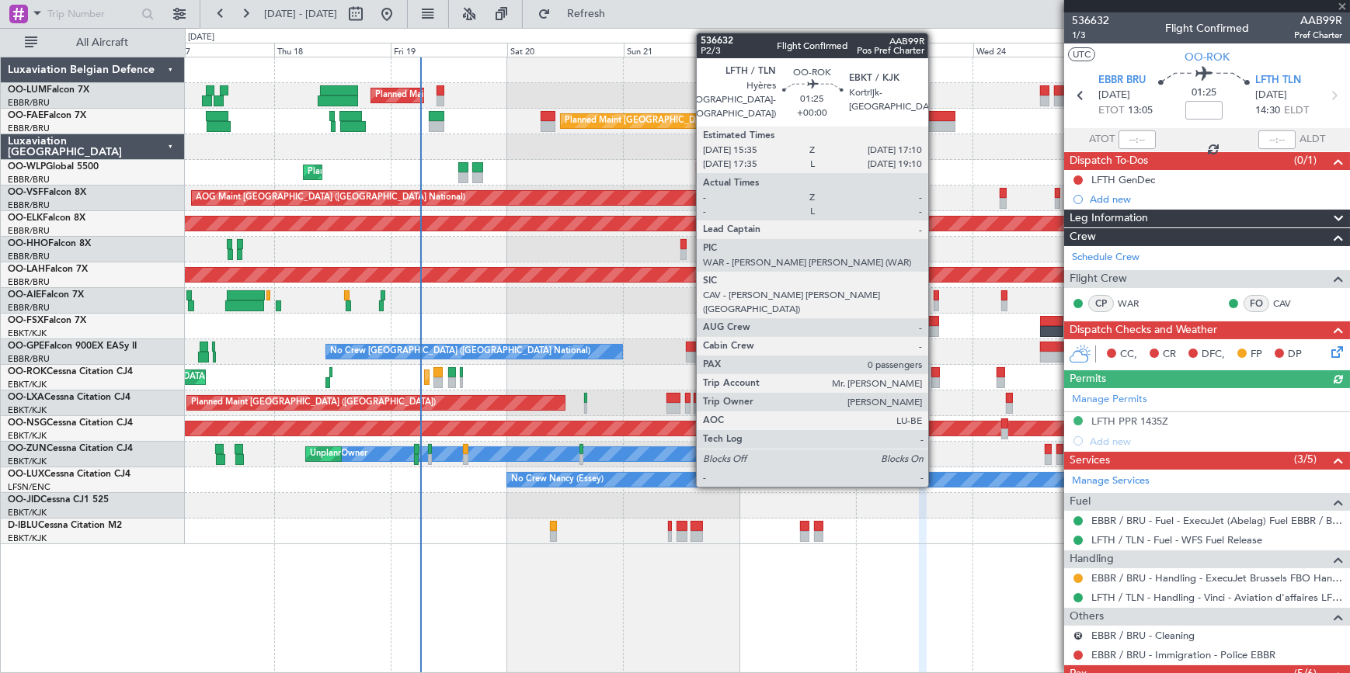
click at [935, 377] on div at bounding box center [935, 382] width 8 height 11
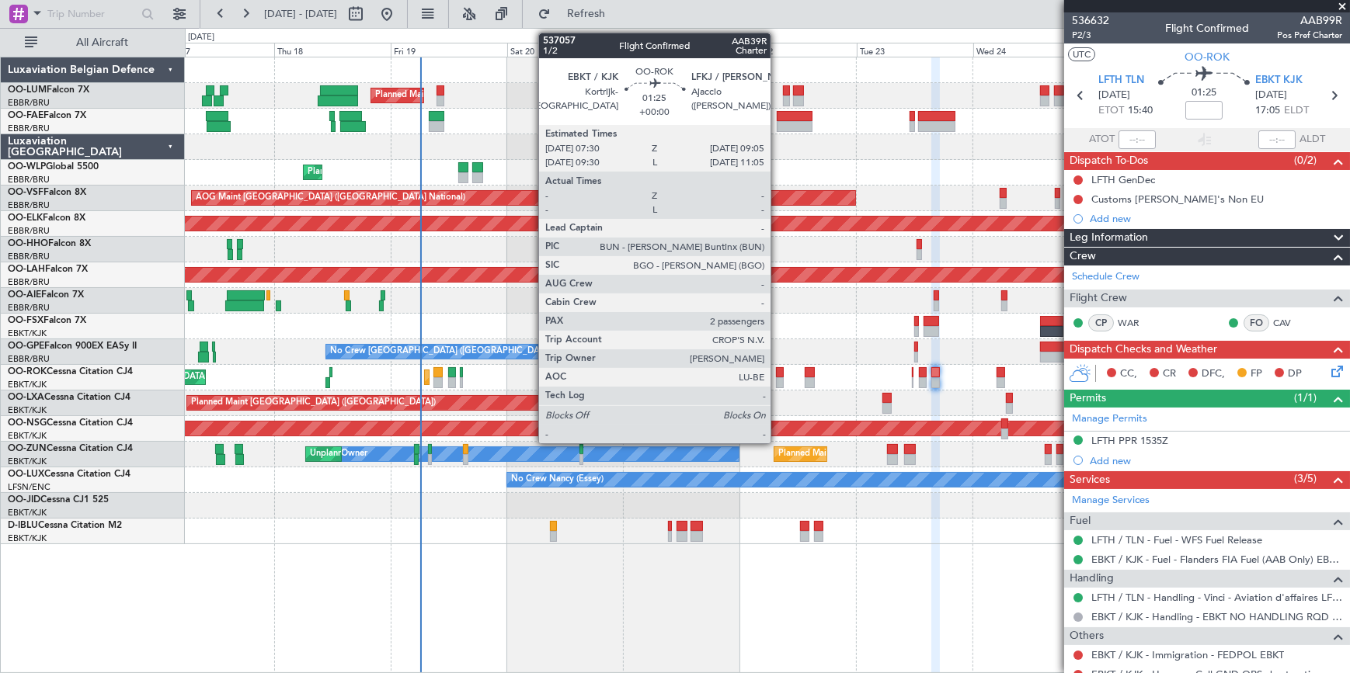
click at [777, 374] on div at bounding box center [780, 372] width 8 height 11
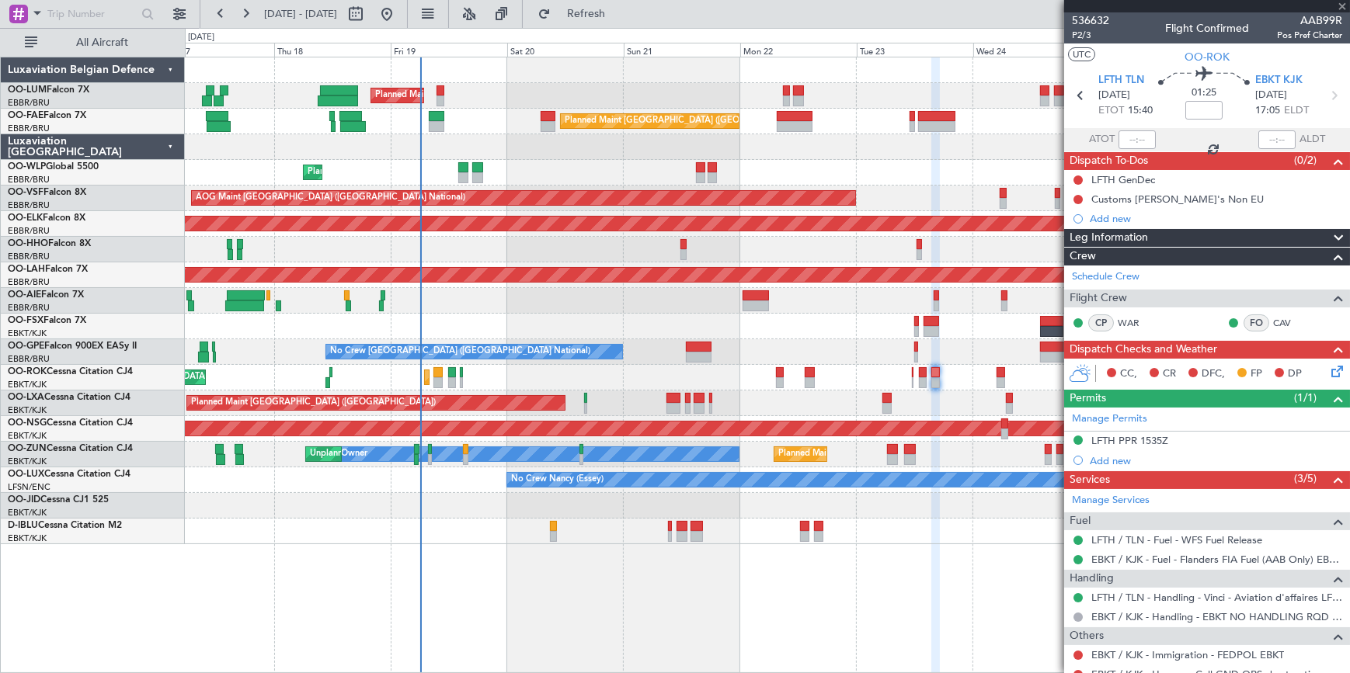
type input "2"
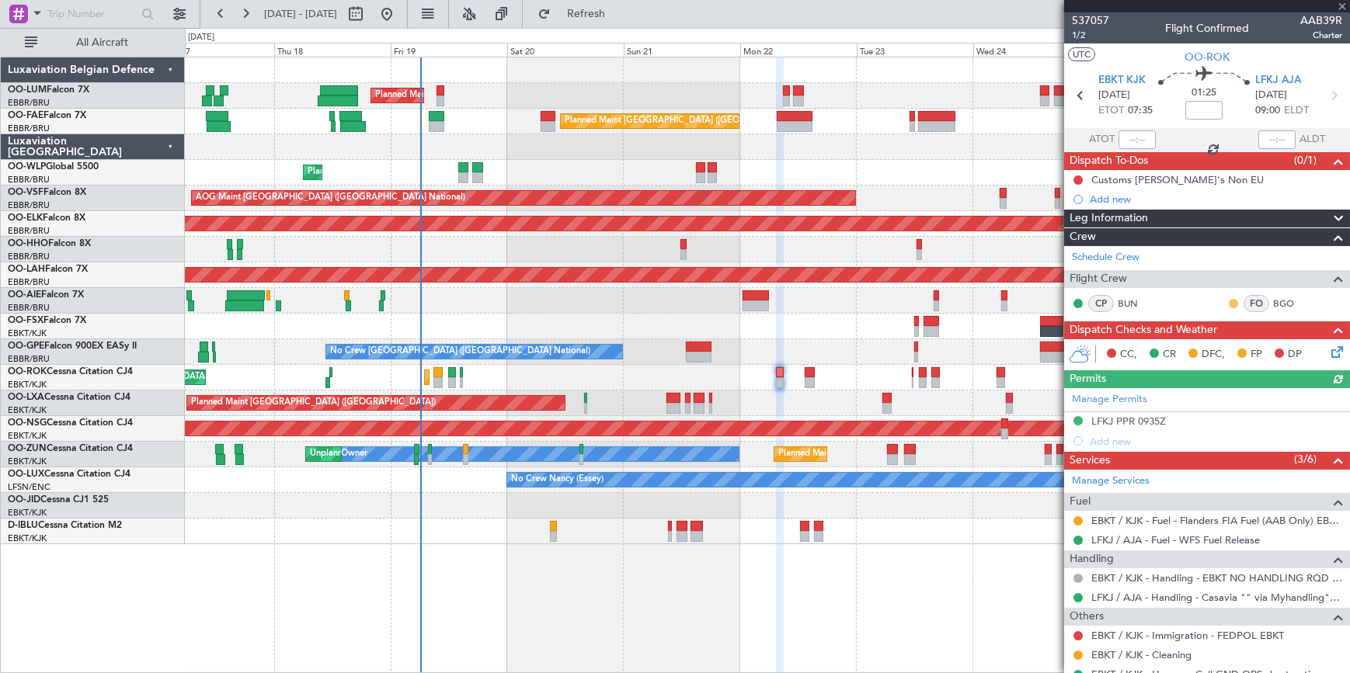
click at [1229, 301] on button at bounding box center [1233, 303] width 9 height 9
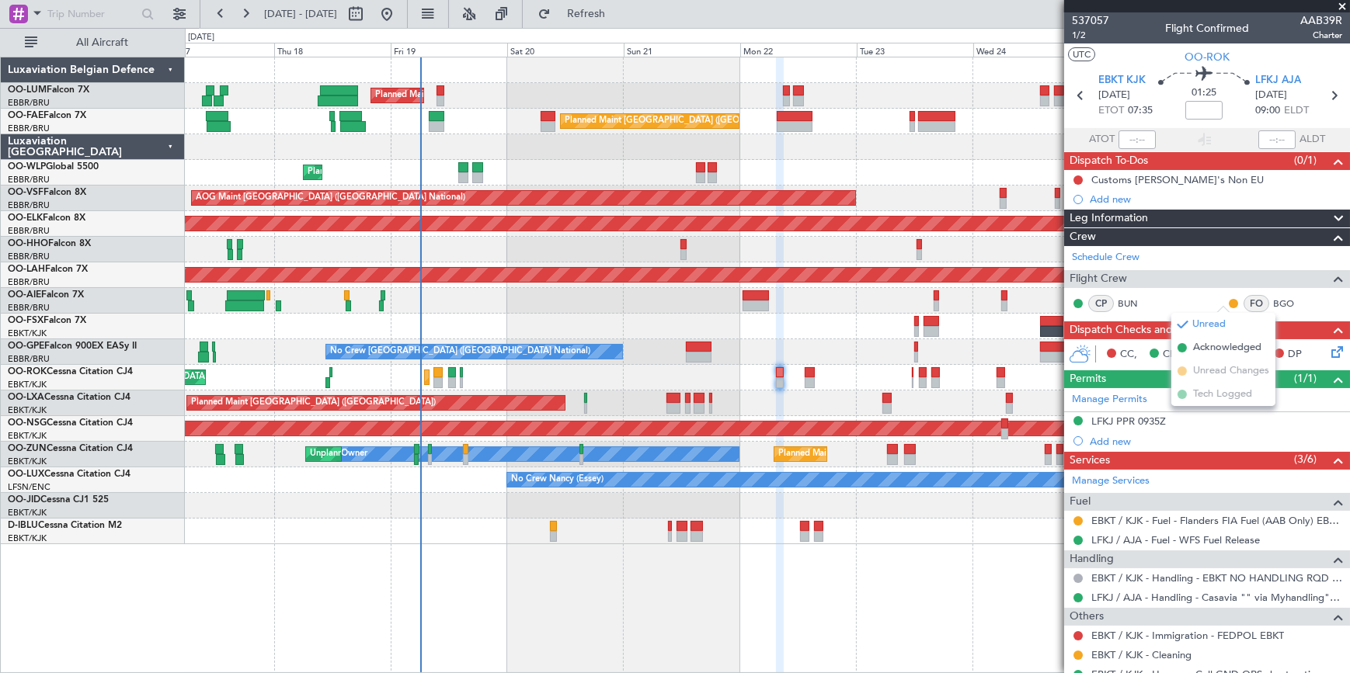
click at [860, 316] on div "AOG Maint Kortrijk-[GEOGRAPHIC_DATA]" at bounding box center [766, 327] width 1163 height 26
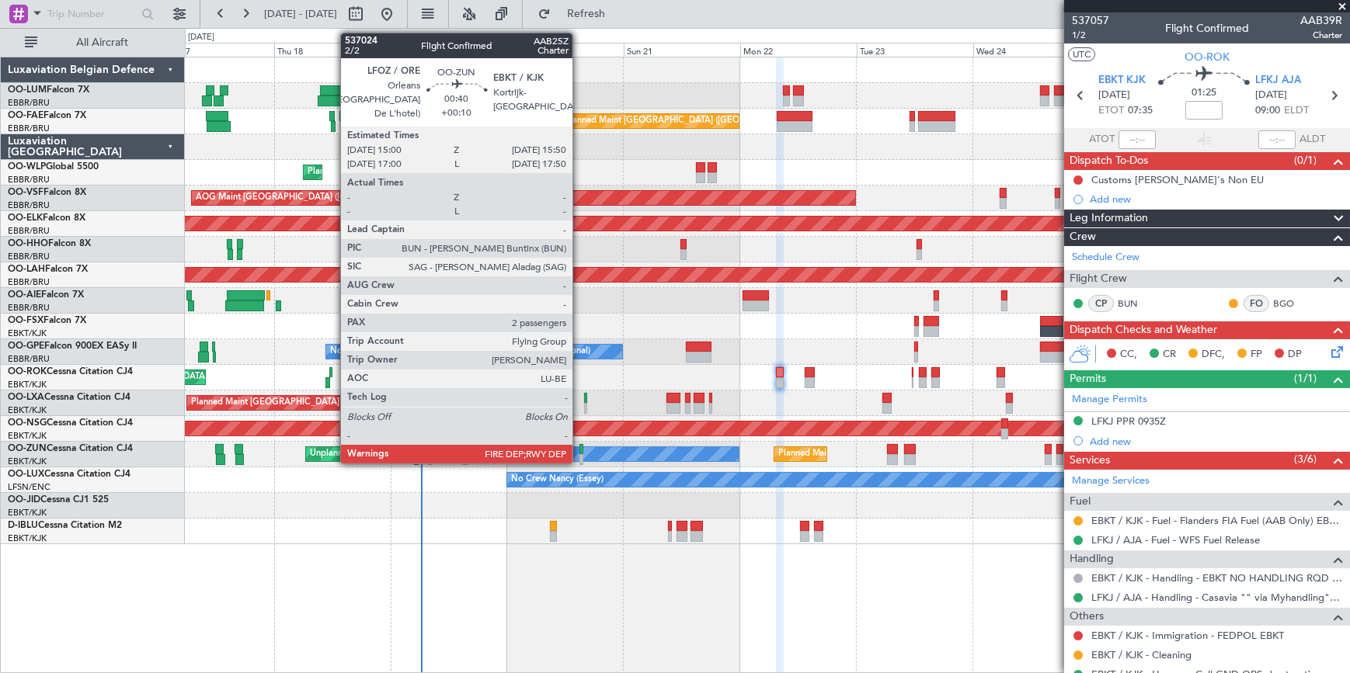
click at [579, 450] on div at bounding box center [581, 449] width 5 height 11
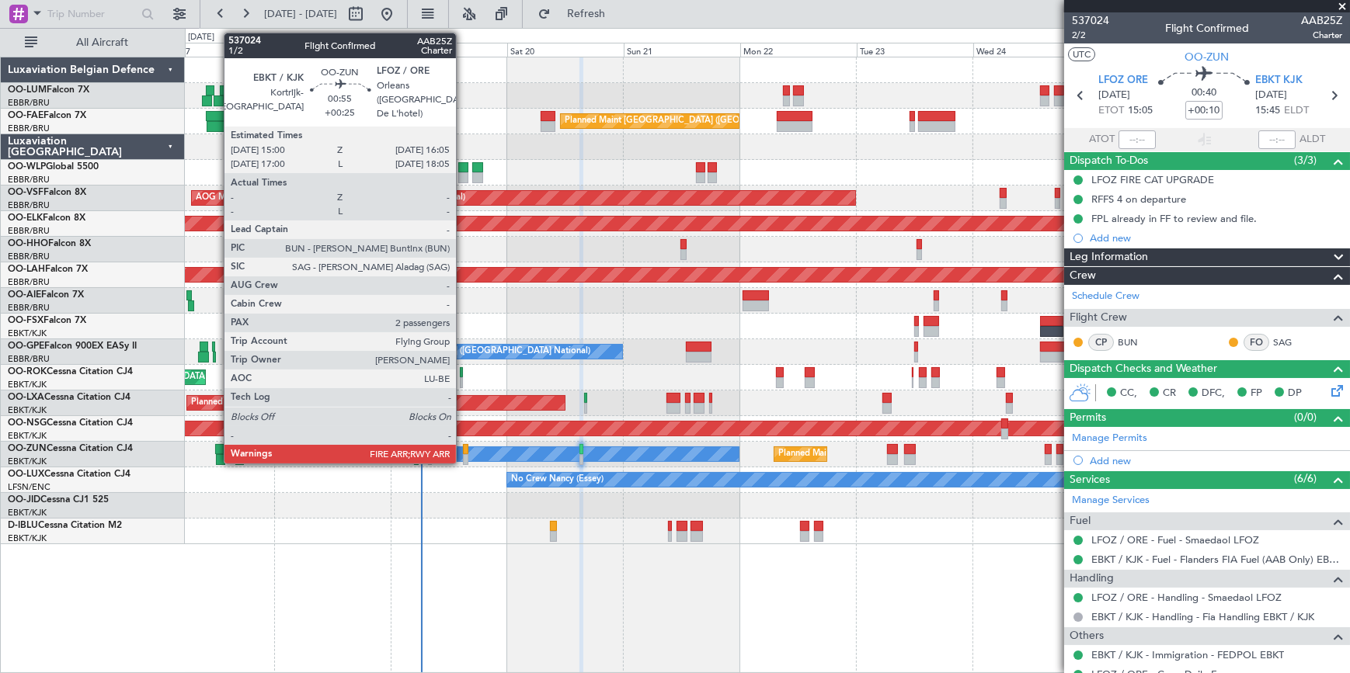
click at [463, 453] on div at bounding box center [465, 449] width 5 height 11
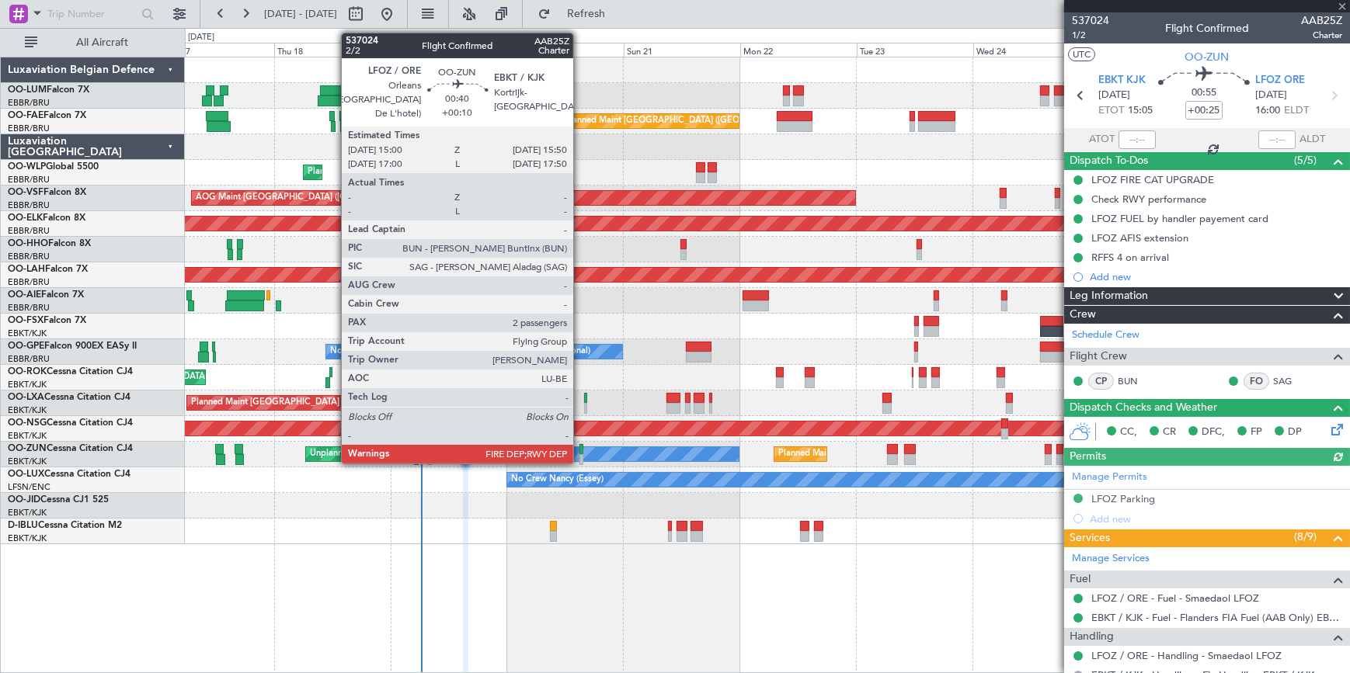
click at [580, 454] on div at bounding box center [581, 459] width 5 height 11
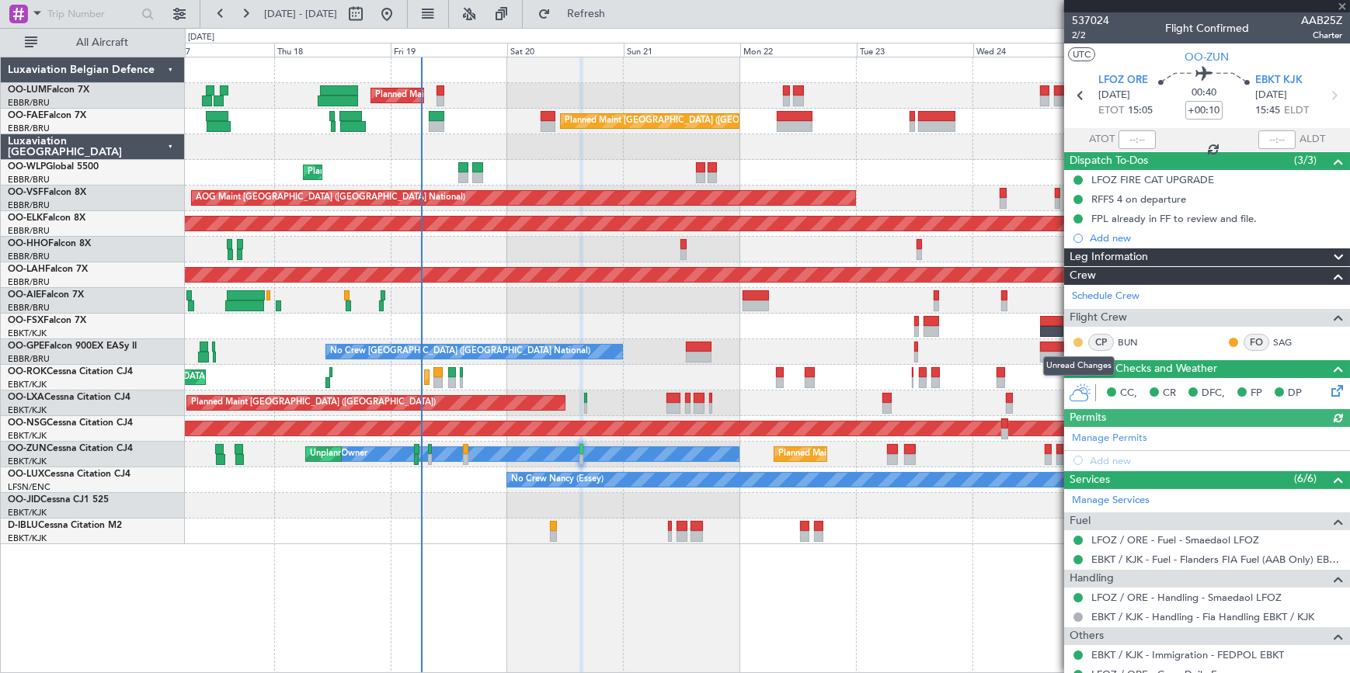
click at [1076, 341] on button at bounding box center [1077, 342] width 9 height 9
click at [1080, 386] on span "Acknowledged" at bounding box center [1082, 387] width 68 height 16
click at [1229, 342] on button at bounding box center [1233, 342] width 9 height 9
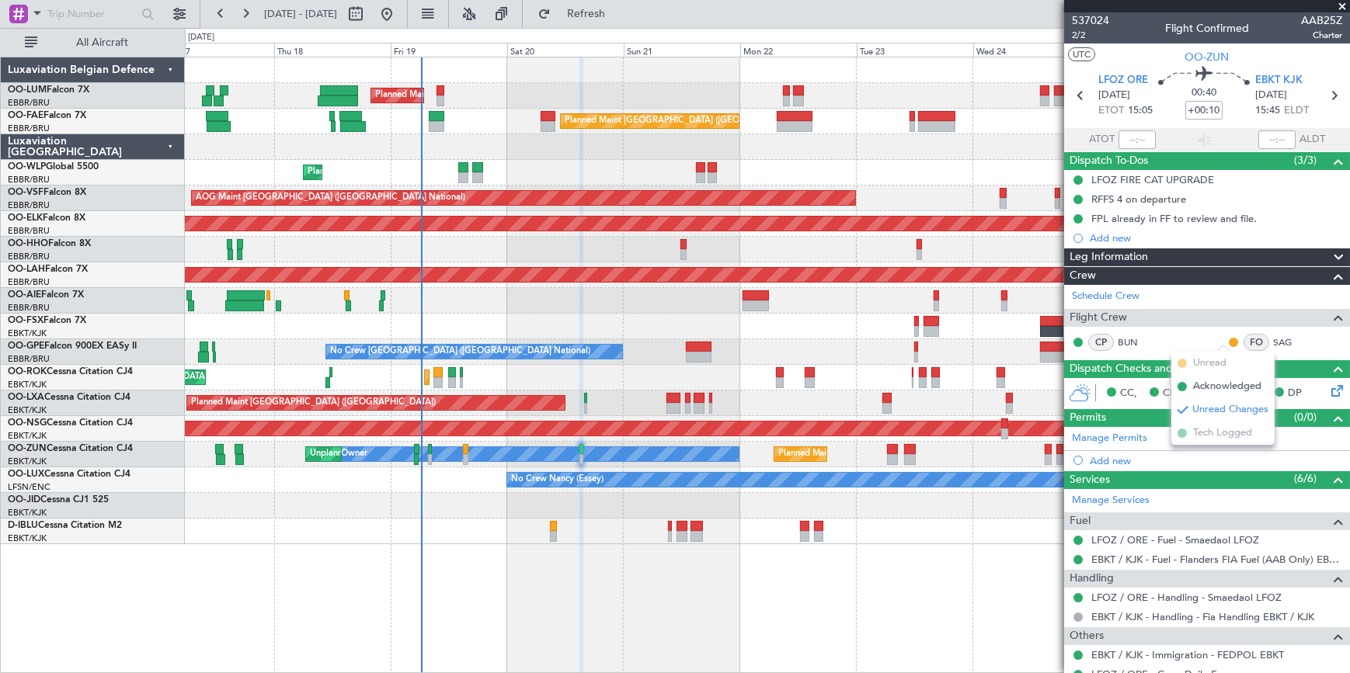
click at [1216, 388] on span "Acknowledged" at bounding box center [1227, 387] width 68 height 16
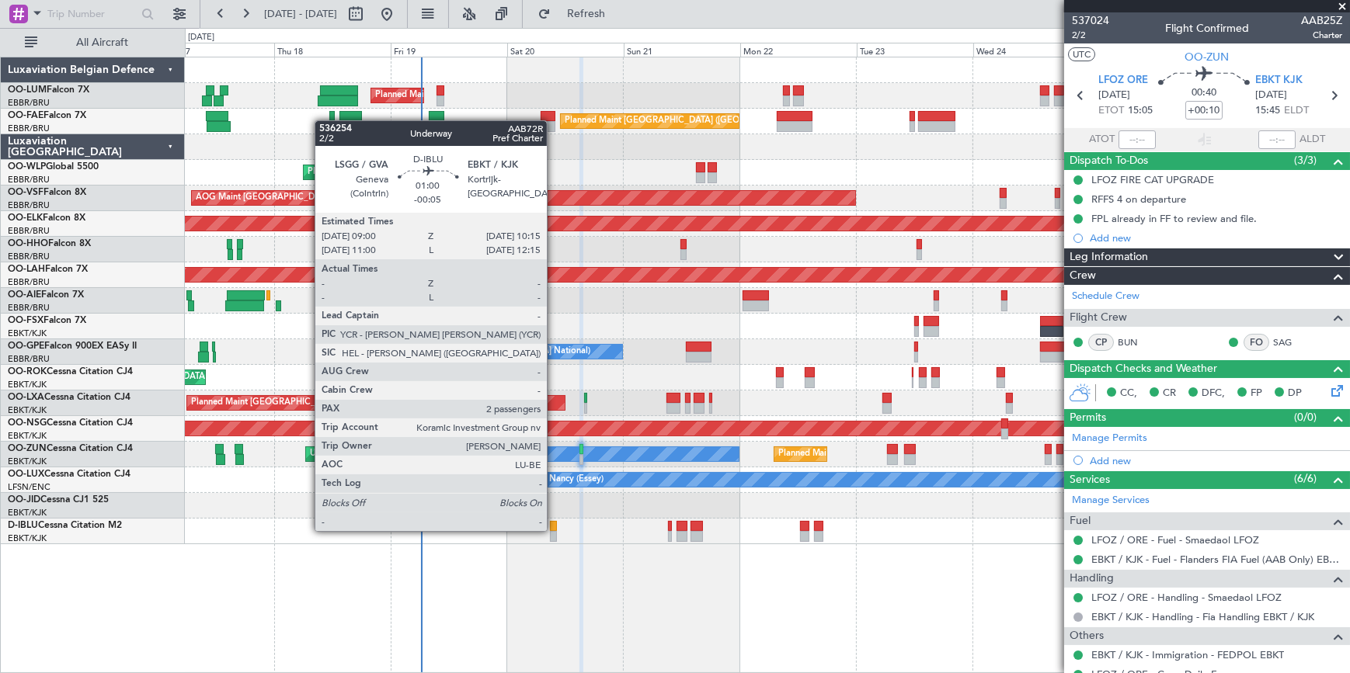
click at [554, 530] on div at bounding box center [553, 526] width 6 height 11
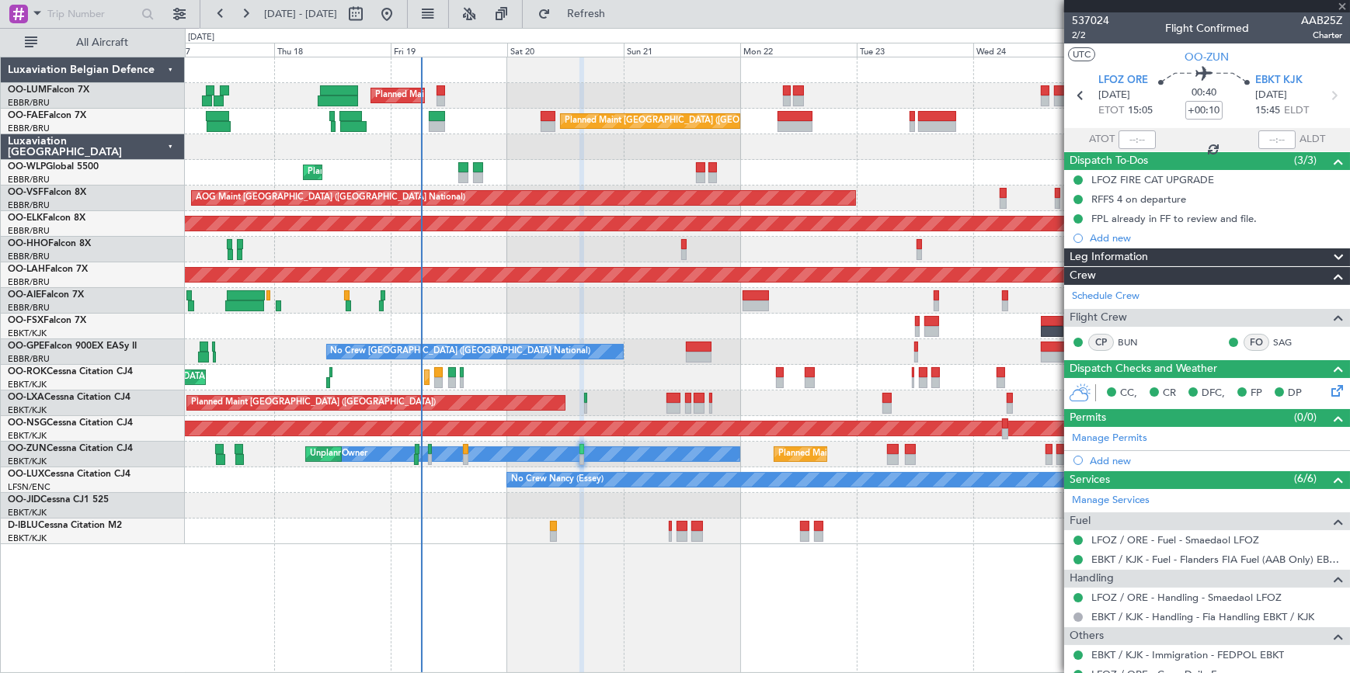
type input "-00:05"
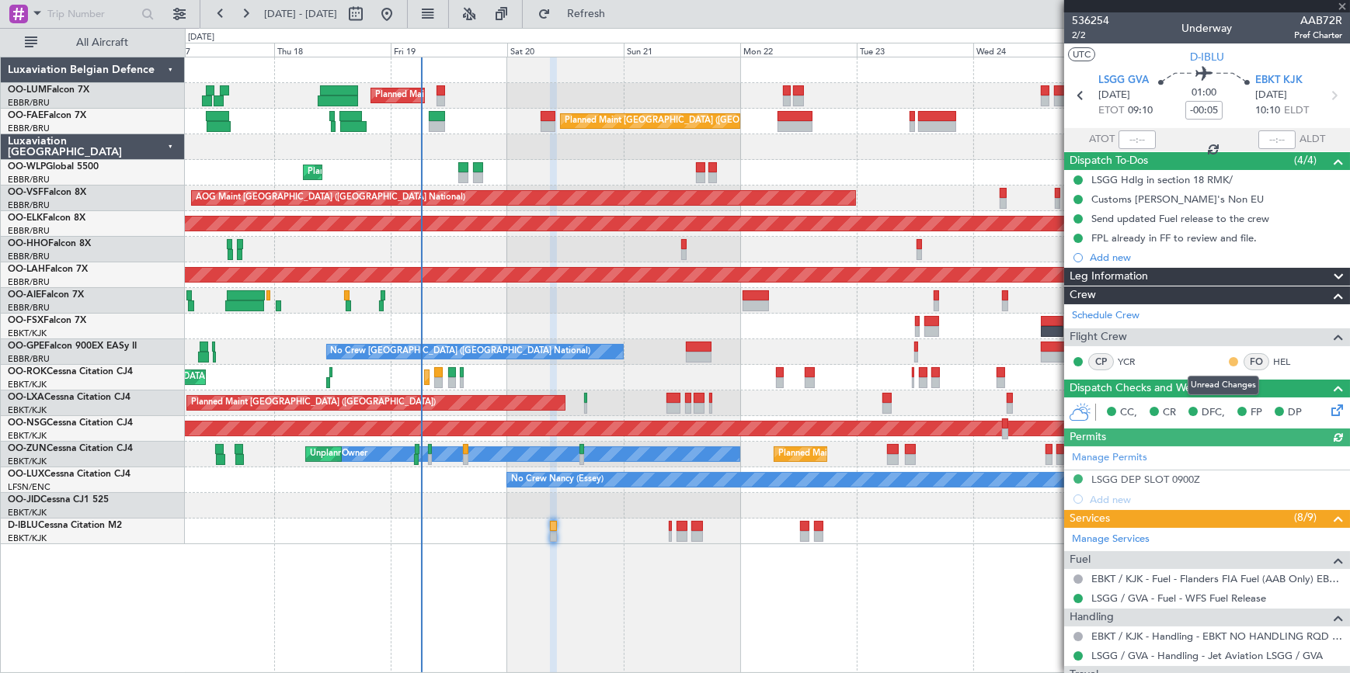
click at [1229, 363] on button at bounding box center [1233, 361] width 9 height 9
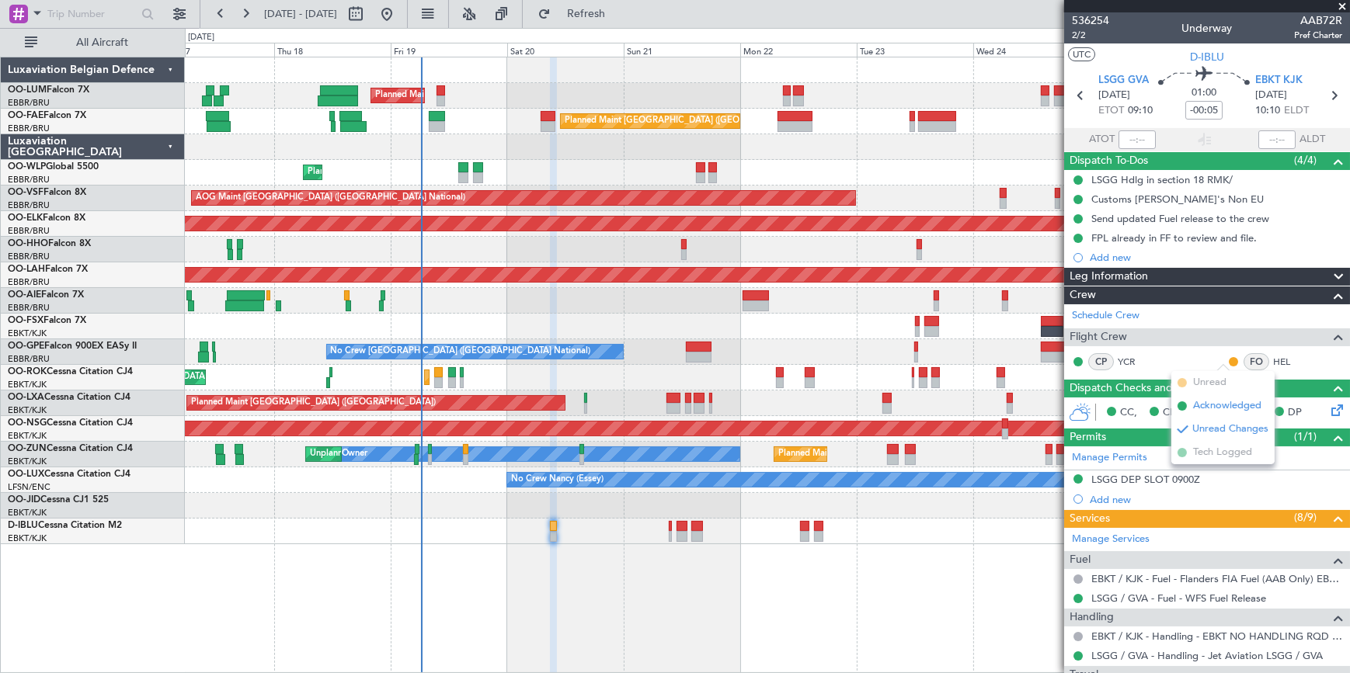
click at [1211, 402] on span "Acknowledged" at bounding box center [1227, 406] width 68 height 16
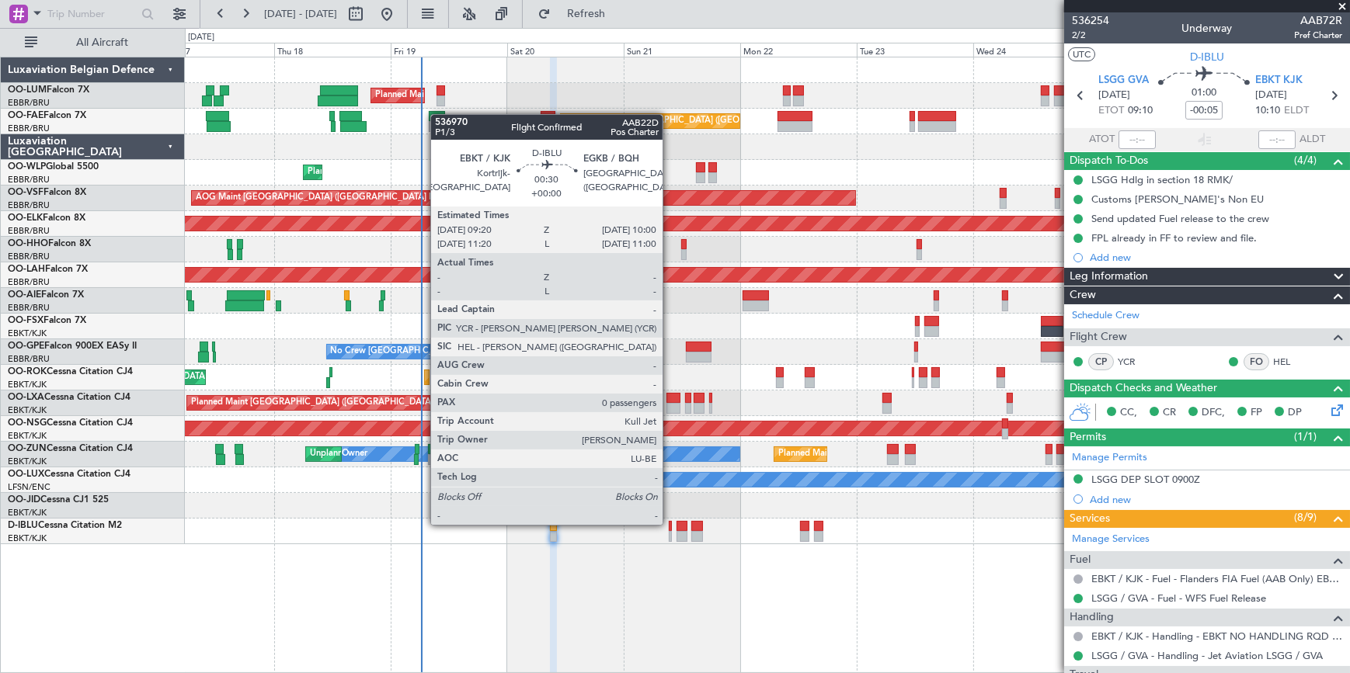
click at [669, 523] on div at bounding box center [671, 526] width 4 height 11
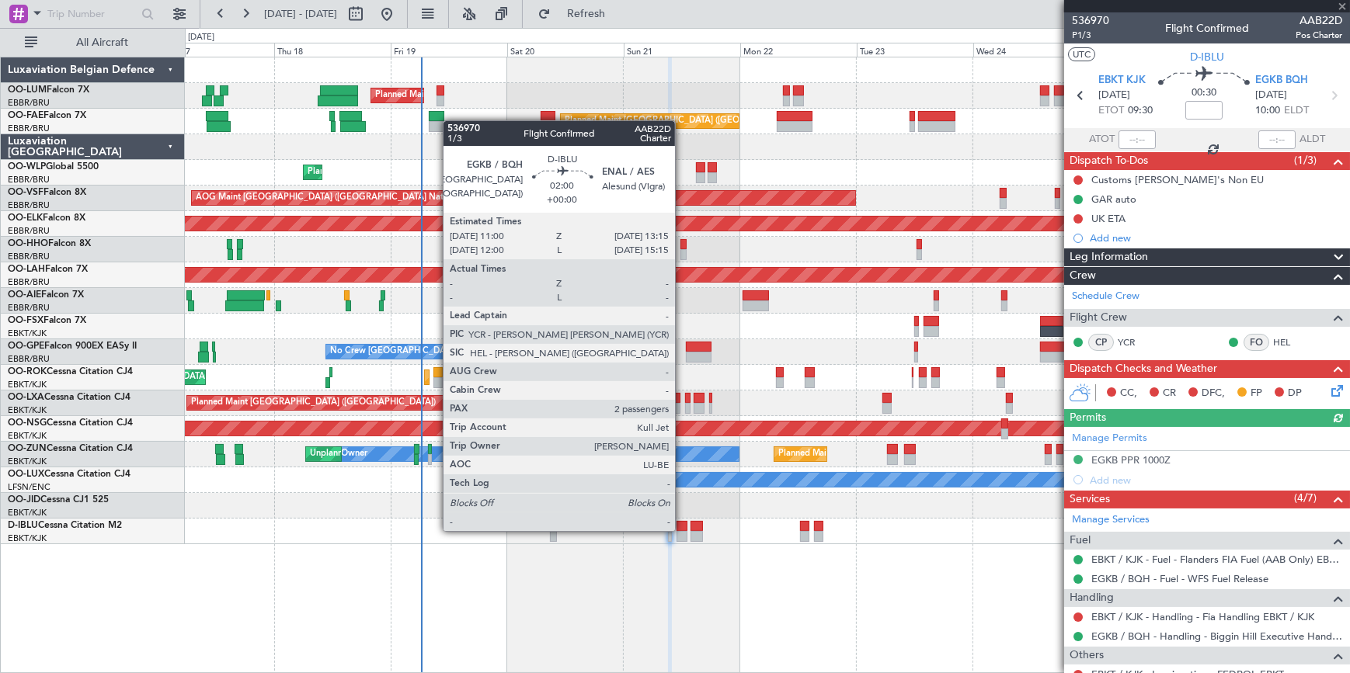
click at [682, 530] on div at bounding box center [682, 526] width 12 height 11
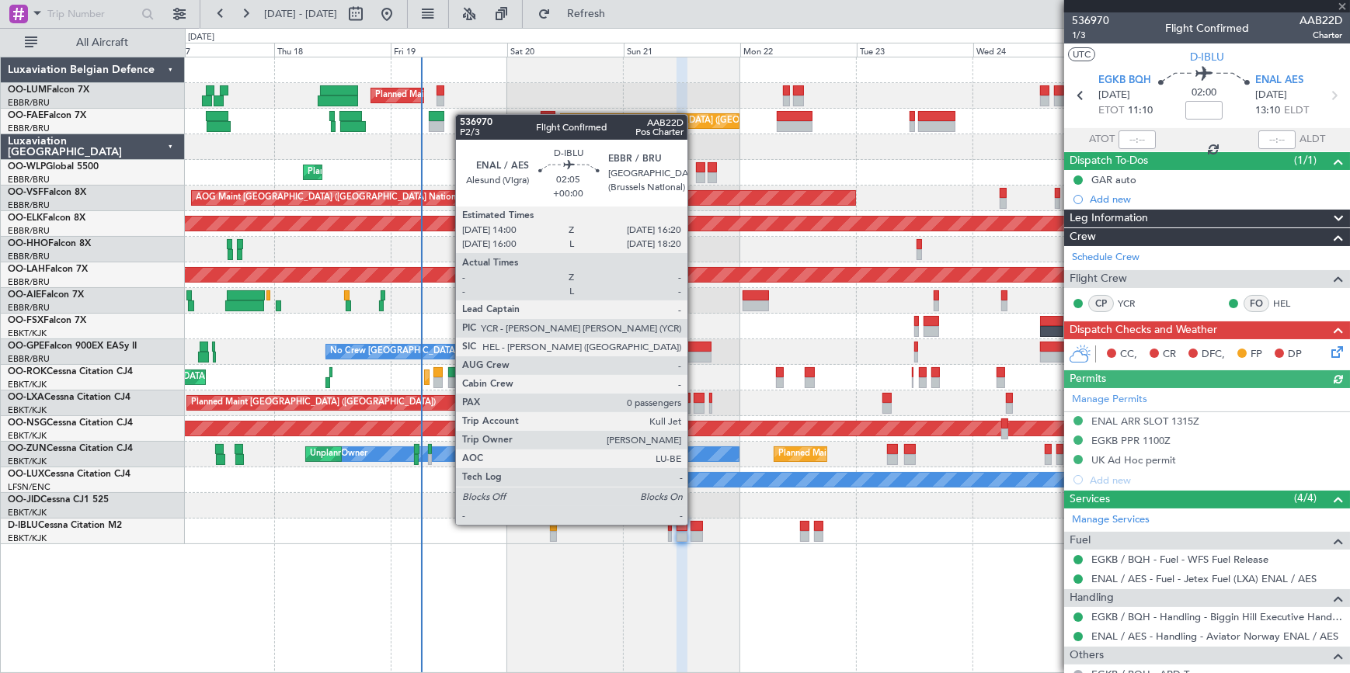
click at [694, 525] on div at bounding box center [696, 526] width 12 height 11
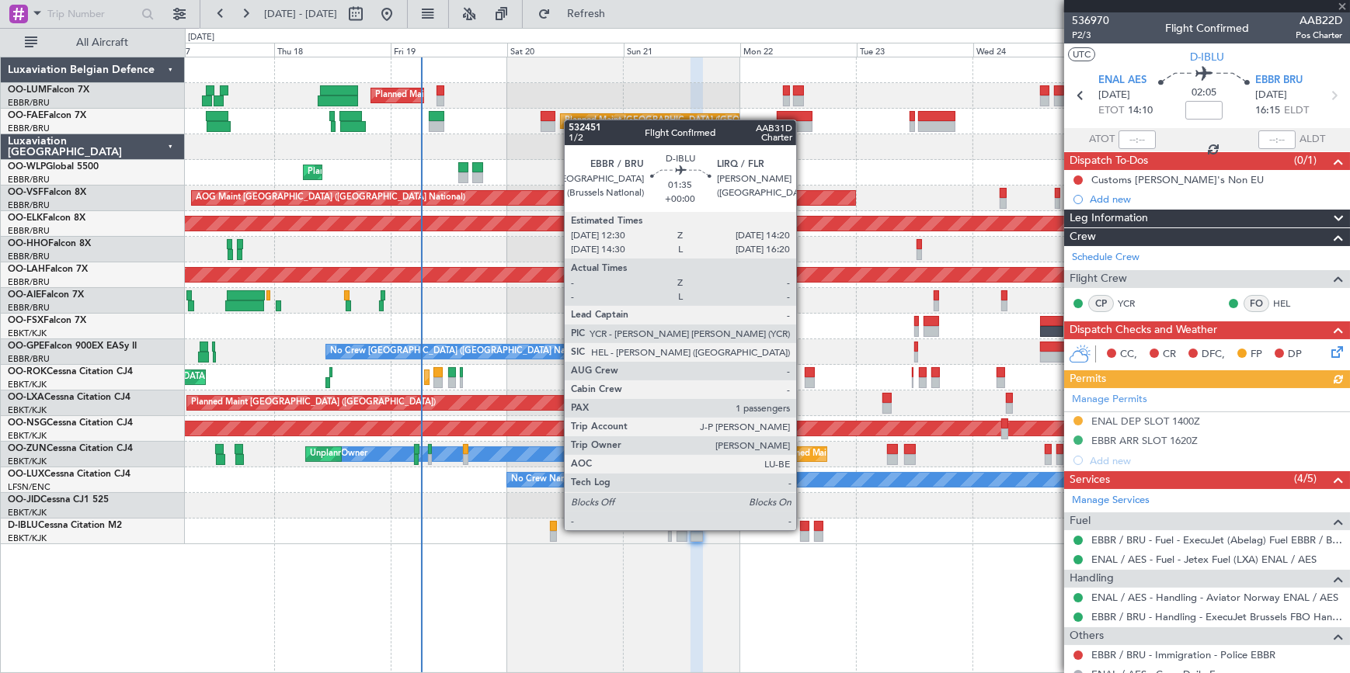
click at [803, 531] on div at bounding box center [804, 536] width 9 height 11
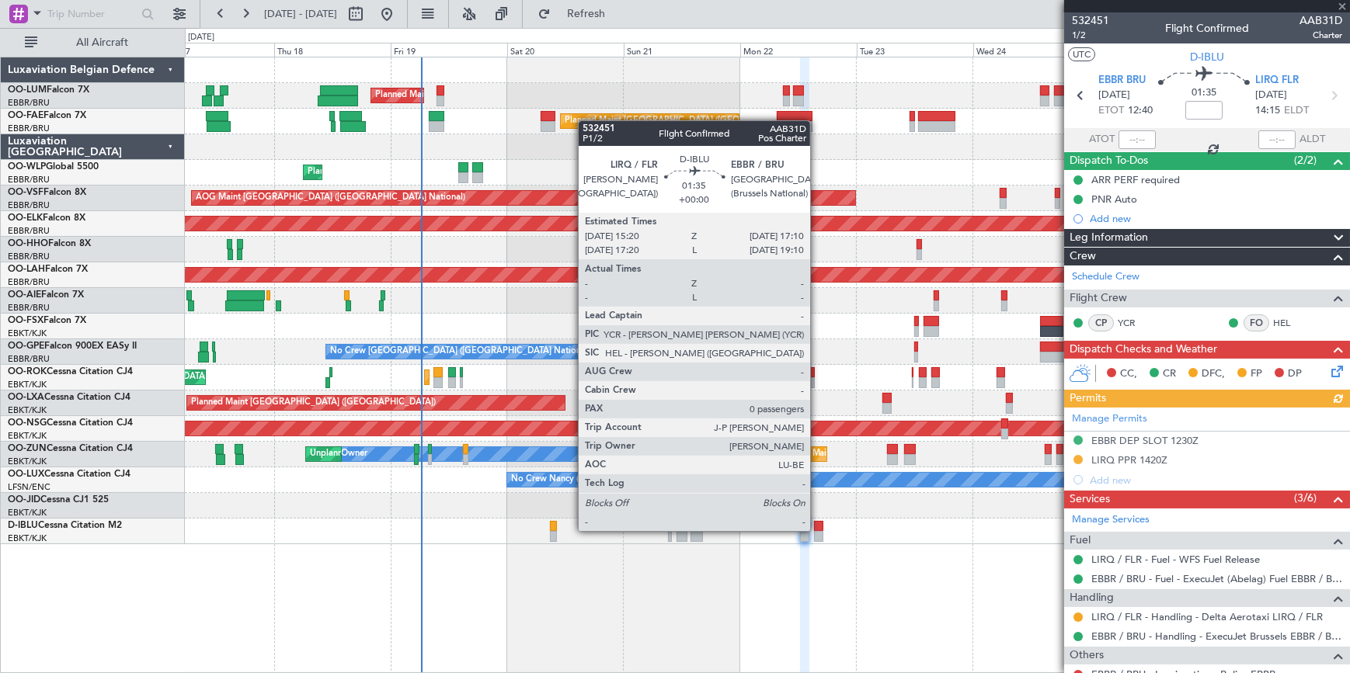
click at [817, 531] on div at bounding box center [818, 536] width 9 height 11
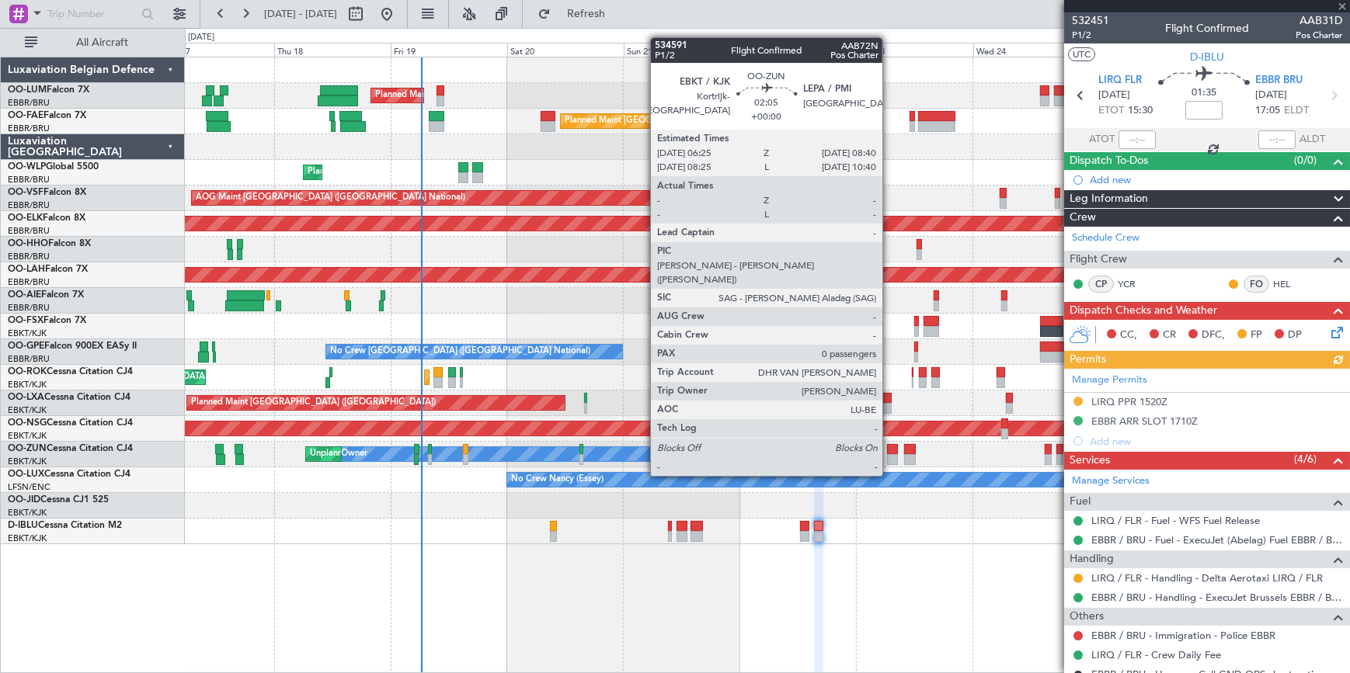
click at [889, 447] on div at bounding box center [893, 449] width 12 height 11
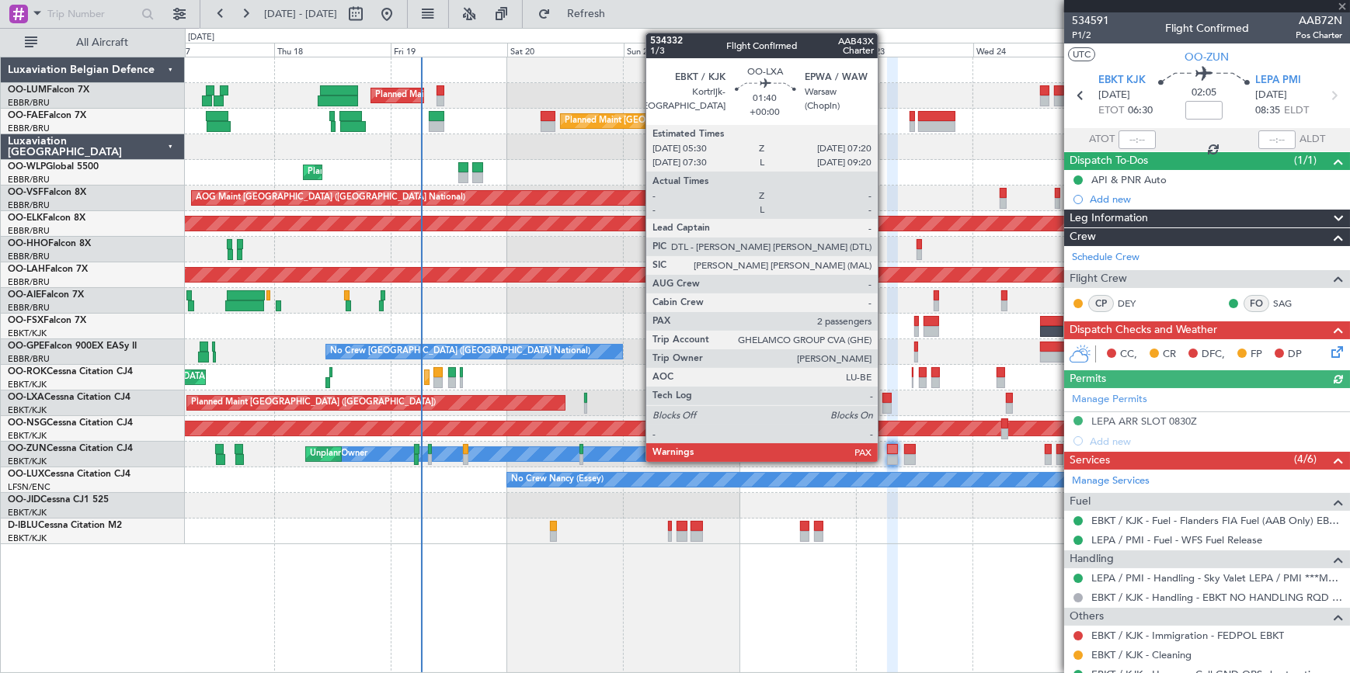
click at [885, 394] on div at bounding box center [886, 398] width 9 height 11
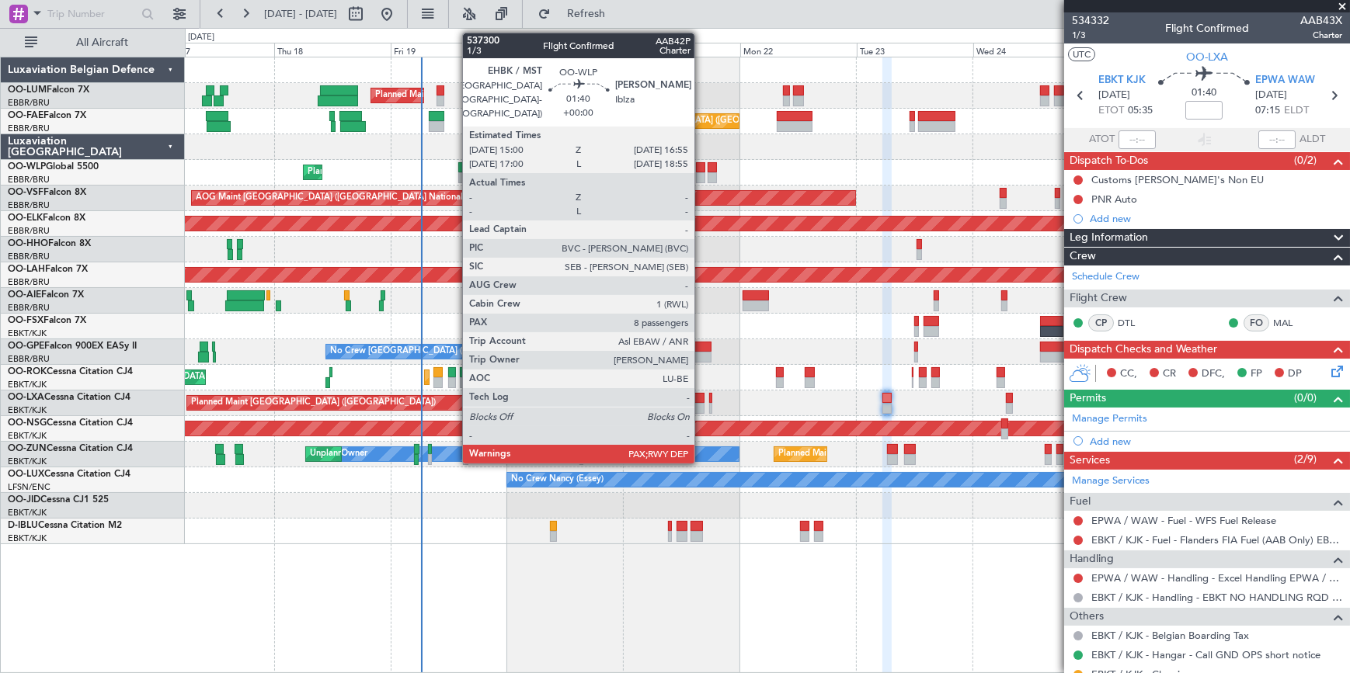
click at [701, 166] on div at bounding box center [700, 167] width 9 height 11
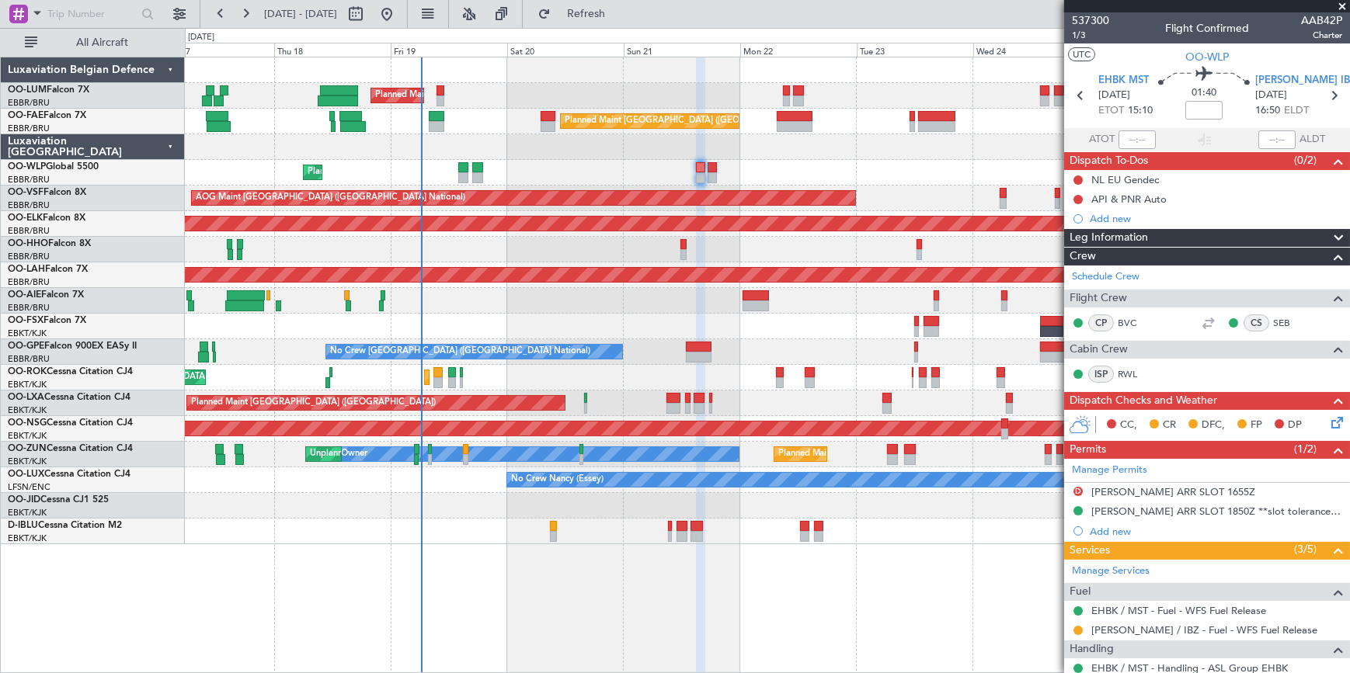
click at [1343, 5] on span at bounding box center [1342, 7] width 16 height 14
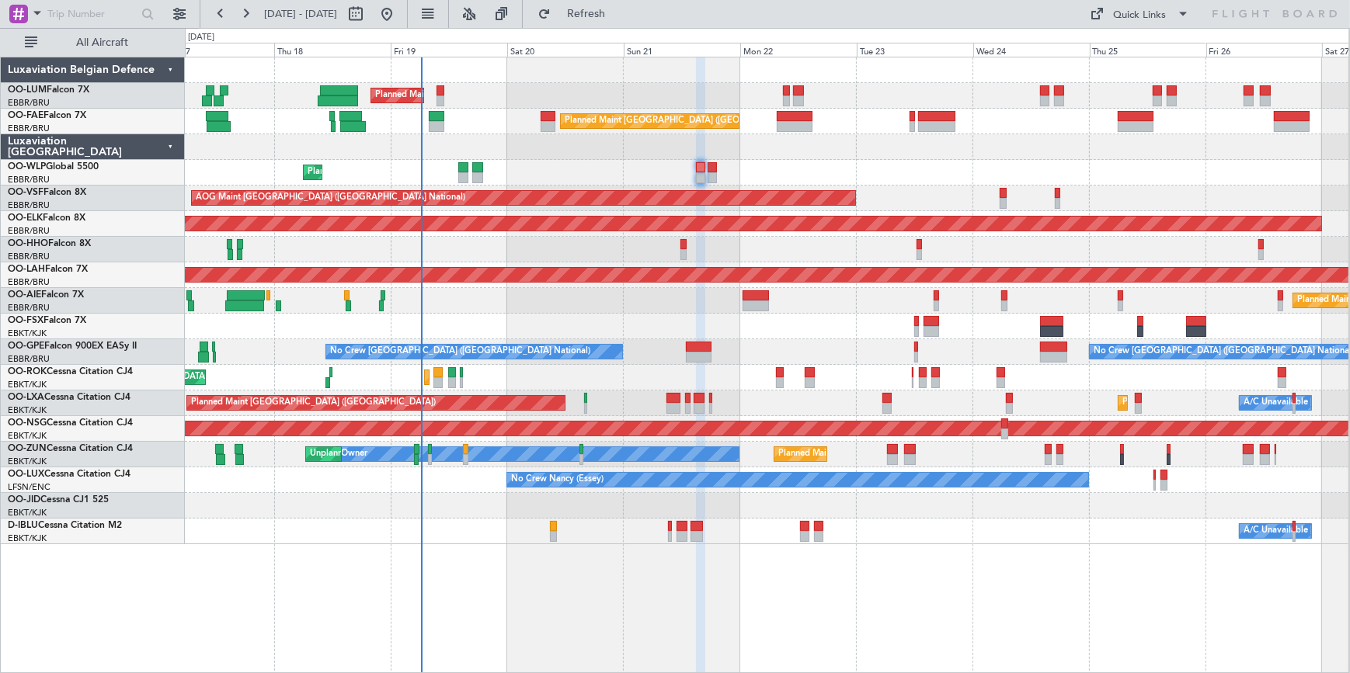
type input "0"
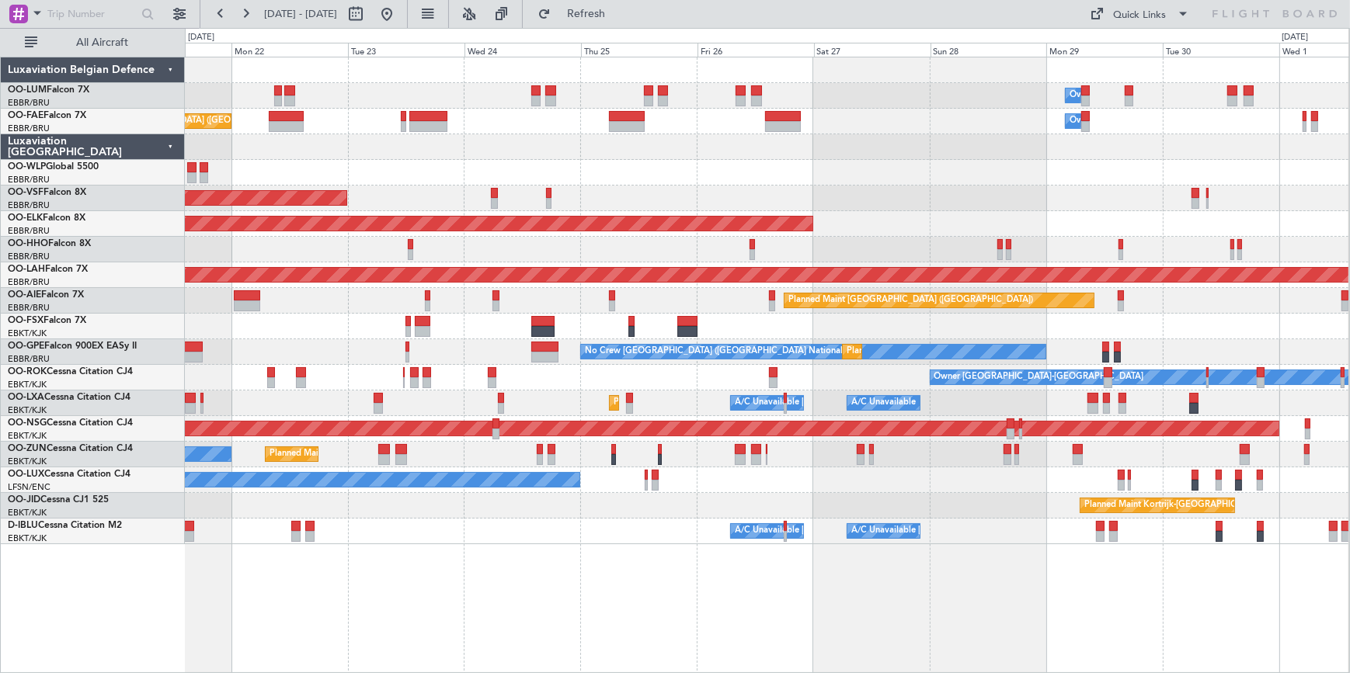
click at [575, 155] on div "Owner Melsbroek Air Base Planned Maint [GEOGRAPHIC_DATA] ([GEOGRAPHIC_DATA]) Pl…" at bounding box center [766, 300] width 1163 height 487
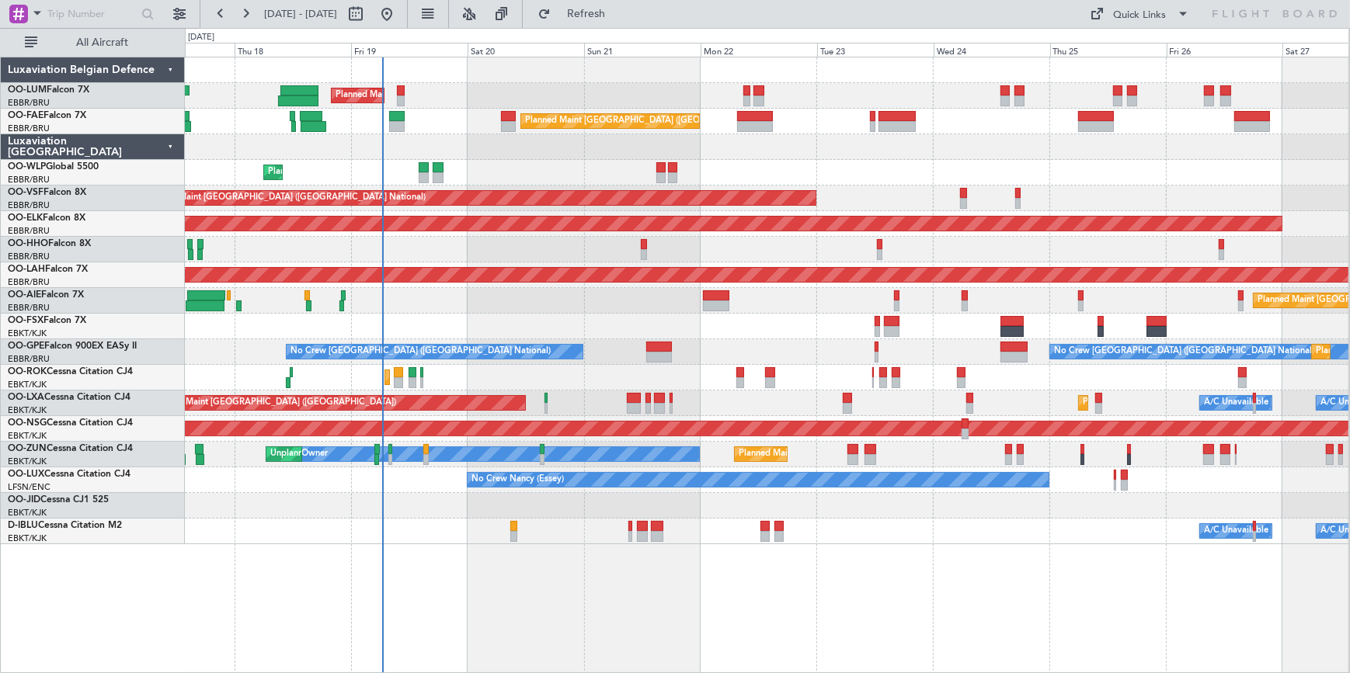
click at [1044, 189] on div "Planned Maint [GEOGRAPHIC_DATA] ([GEOGRAPHIC_DATA] National) Unplanned Maint [G…" at bounding box center [766, 300] width 1163 height 487
